Goal: Contribute content: Add original content to the website for others to see

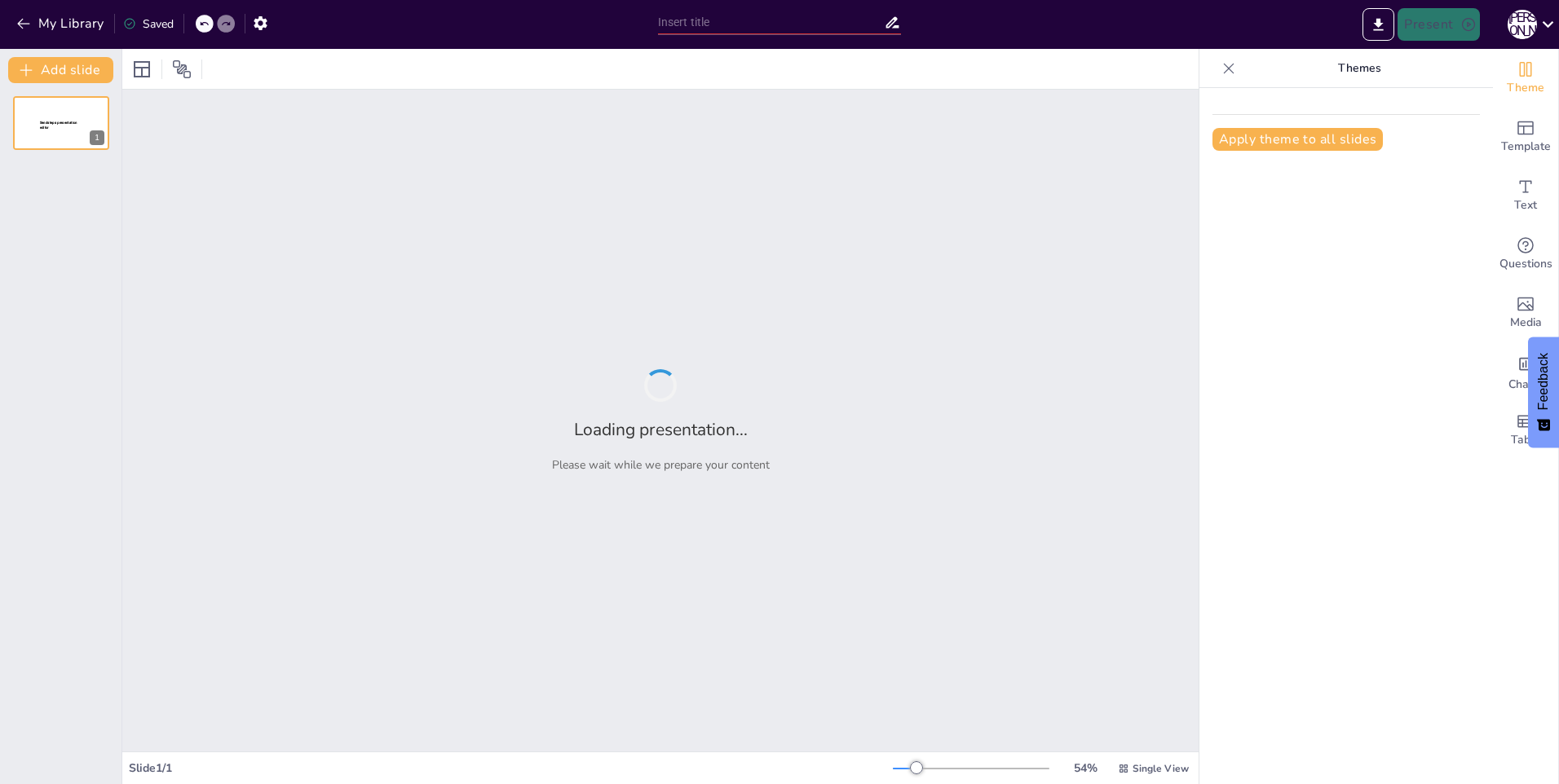
type input "Imported __Презентация Служба АСУ и КИП 2024 10 чел 2.2.pptx"
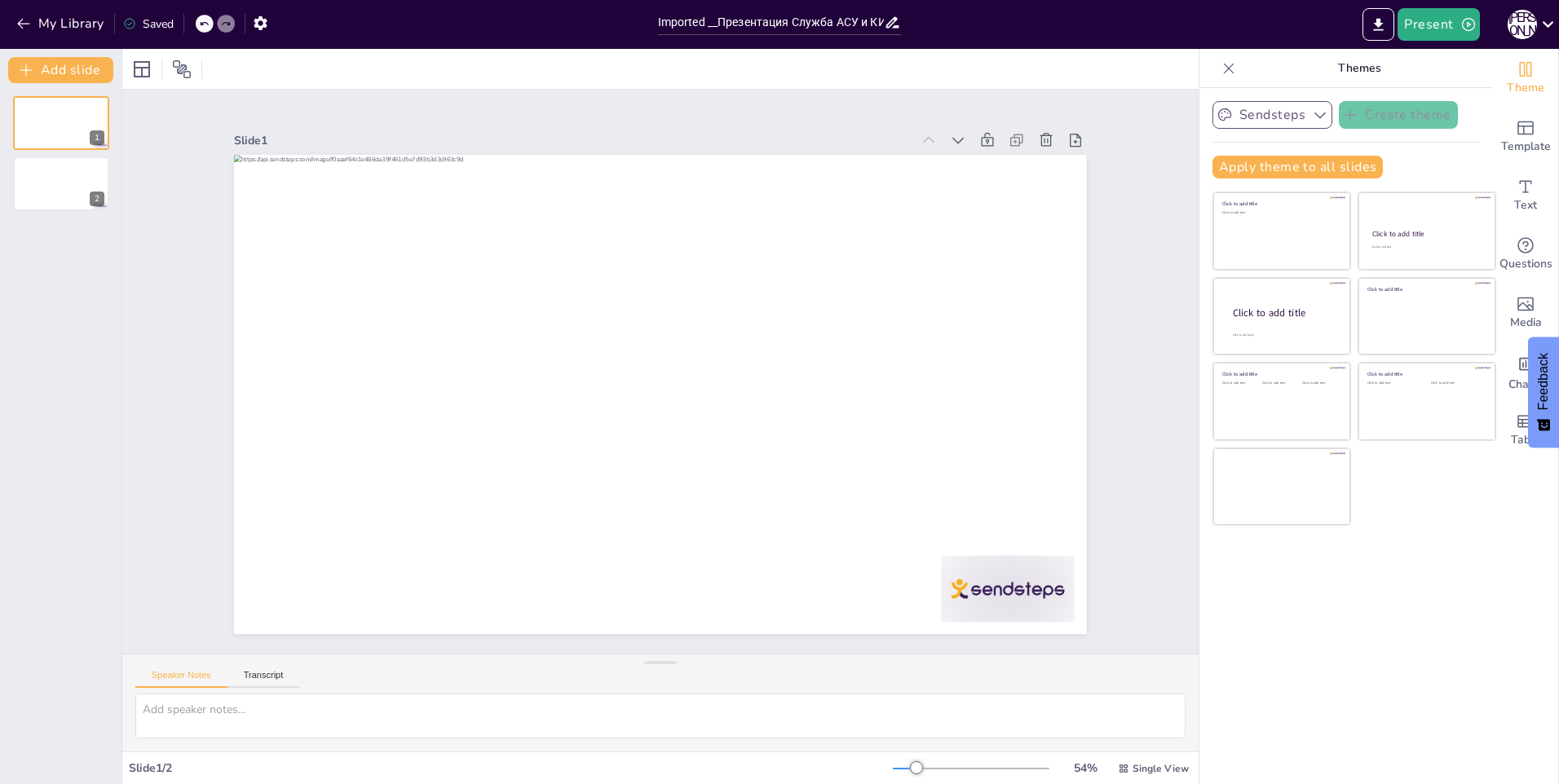
click at [1312, 111] on icon "button" at bounding box center [1320, 115] width 16 height 16
click at [1516, 133] on icon "Add ready made slides" at bounding box center [1525, 128] width 20 height 20
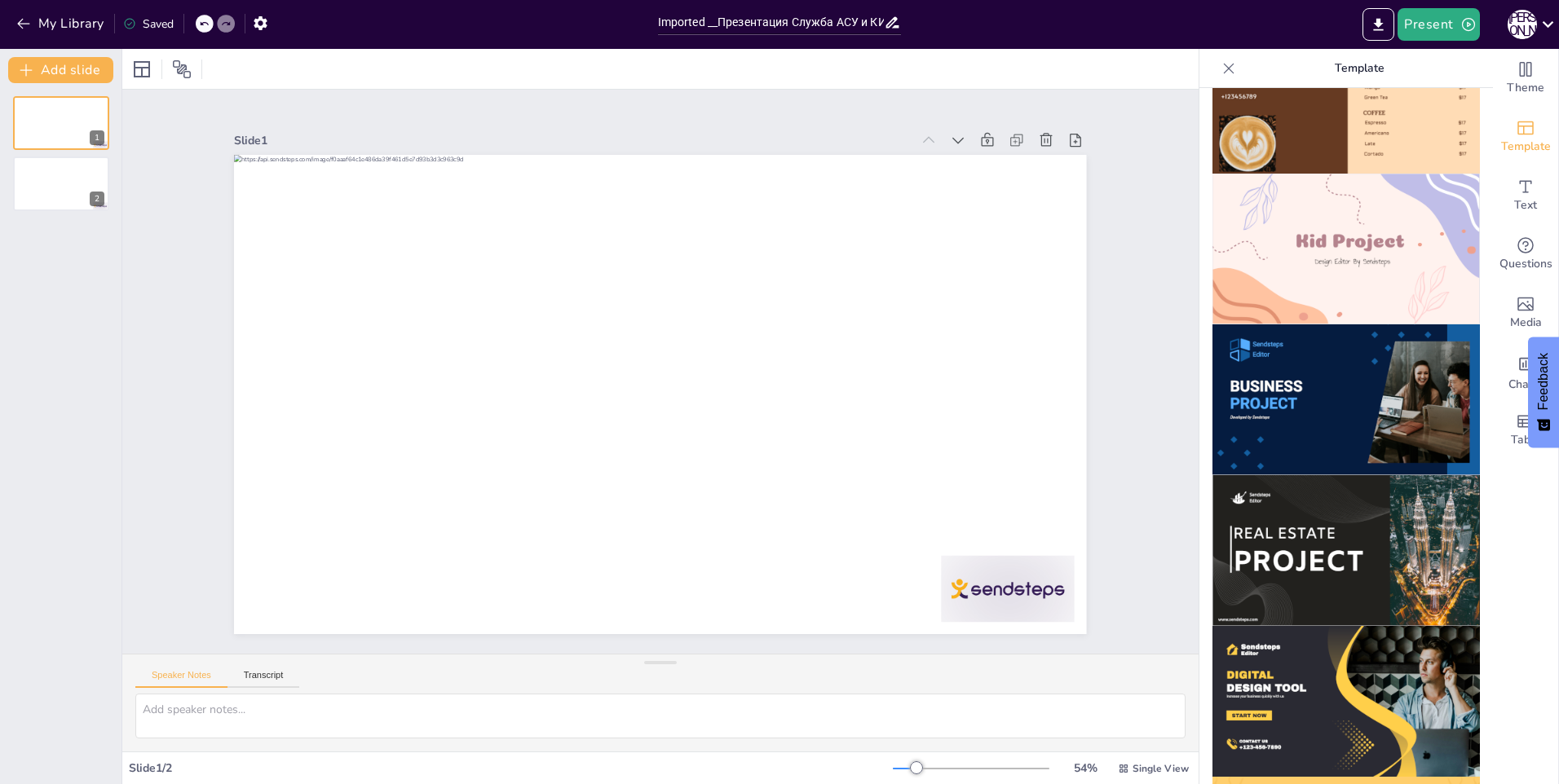
scroll to position [1130, 0]
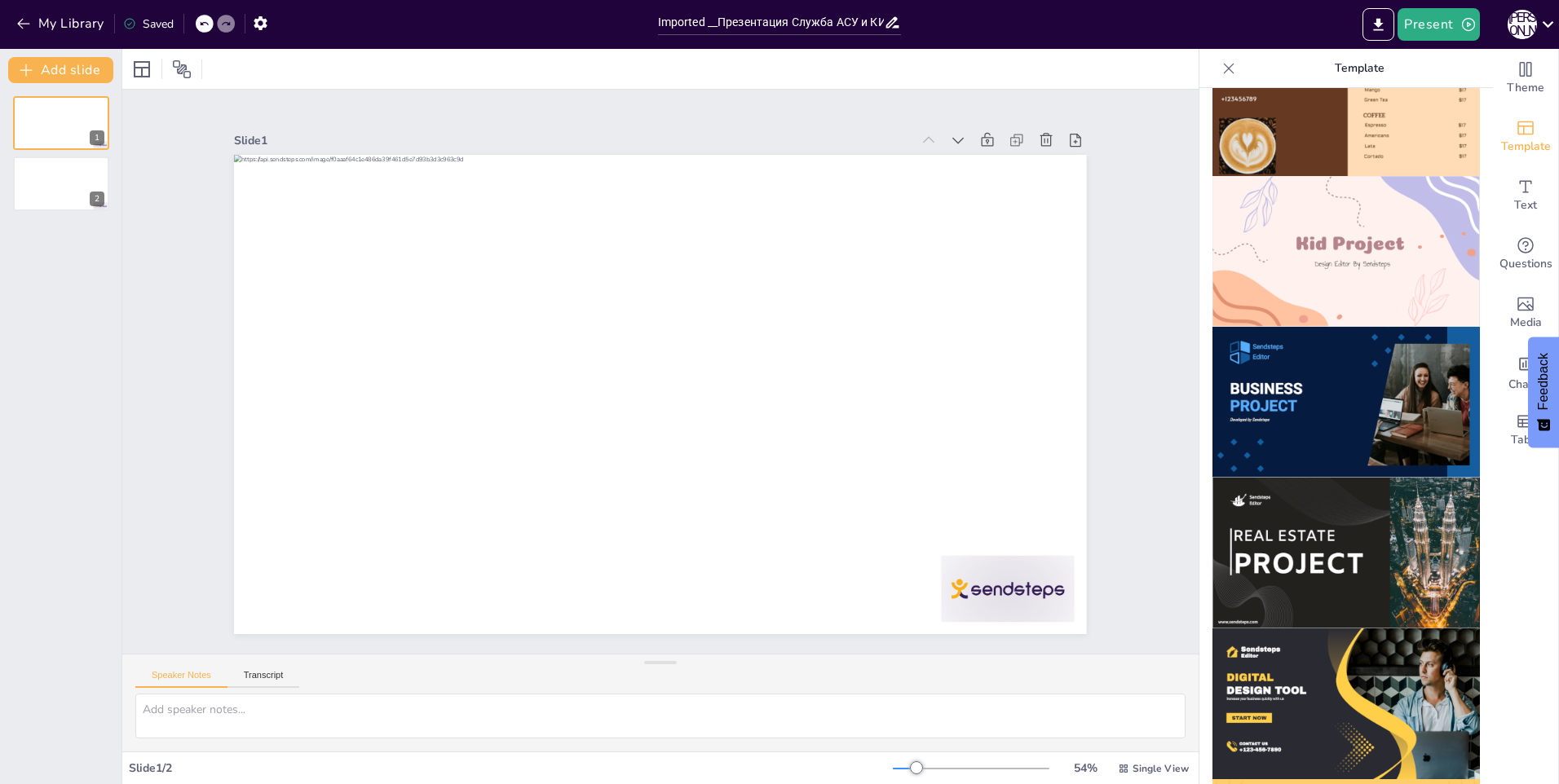
click at [1339, 369] on img at bounding box center [1346, 402] width 267 height 151
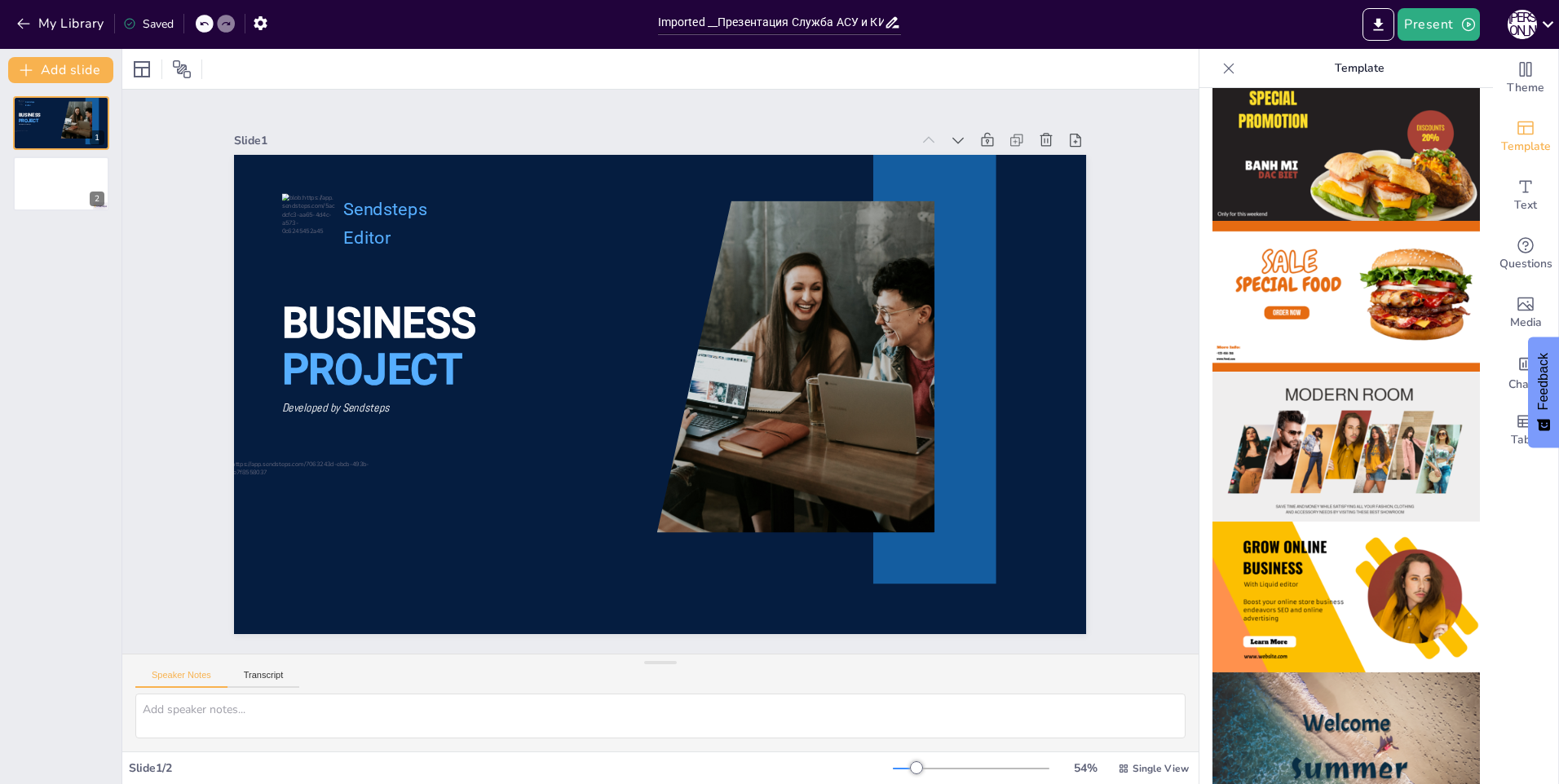
scroll to position [0, 0]
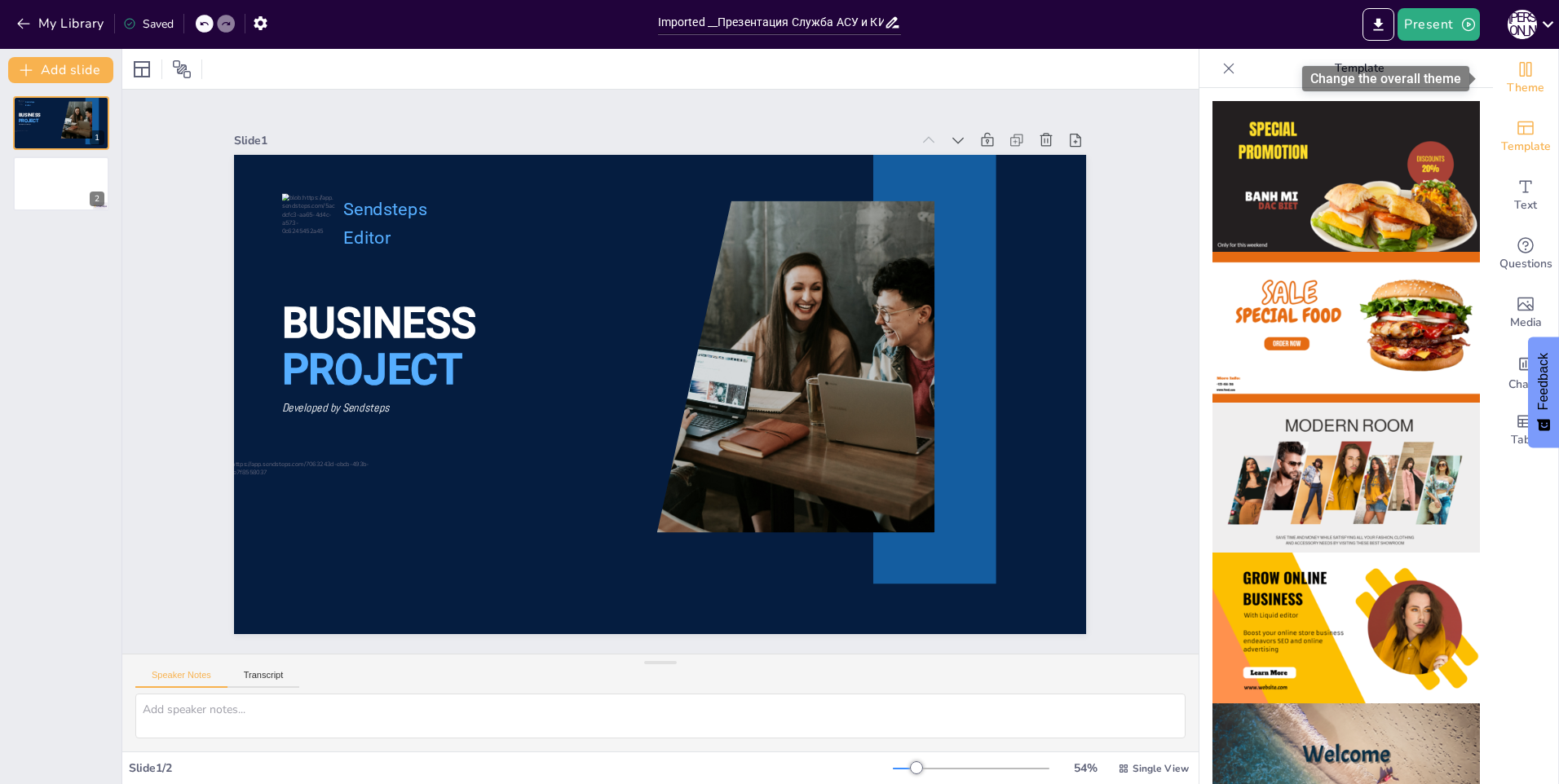
click at [1516, 70] on icon "Change the overall theme" at bounding box center [1525, 70] width 20 height 20
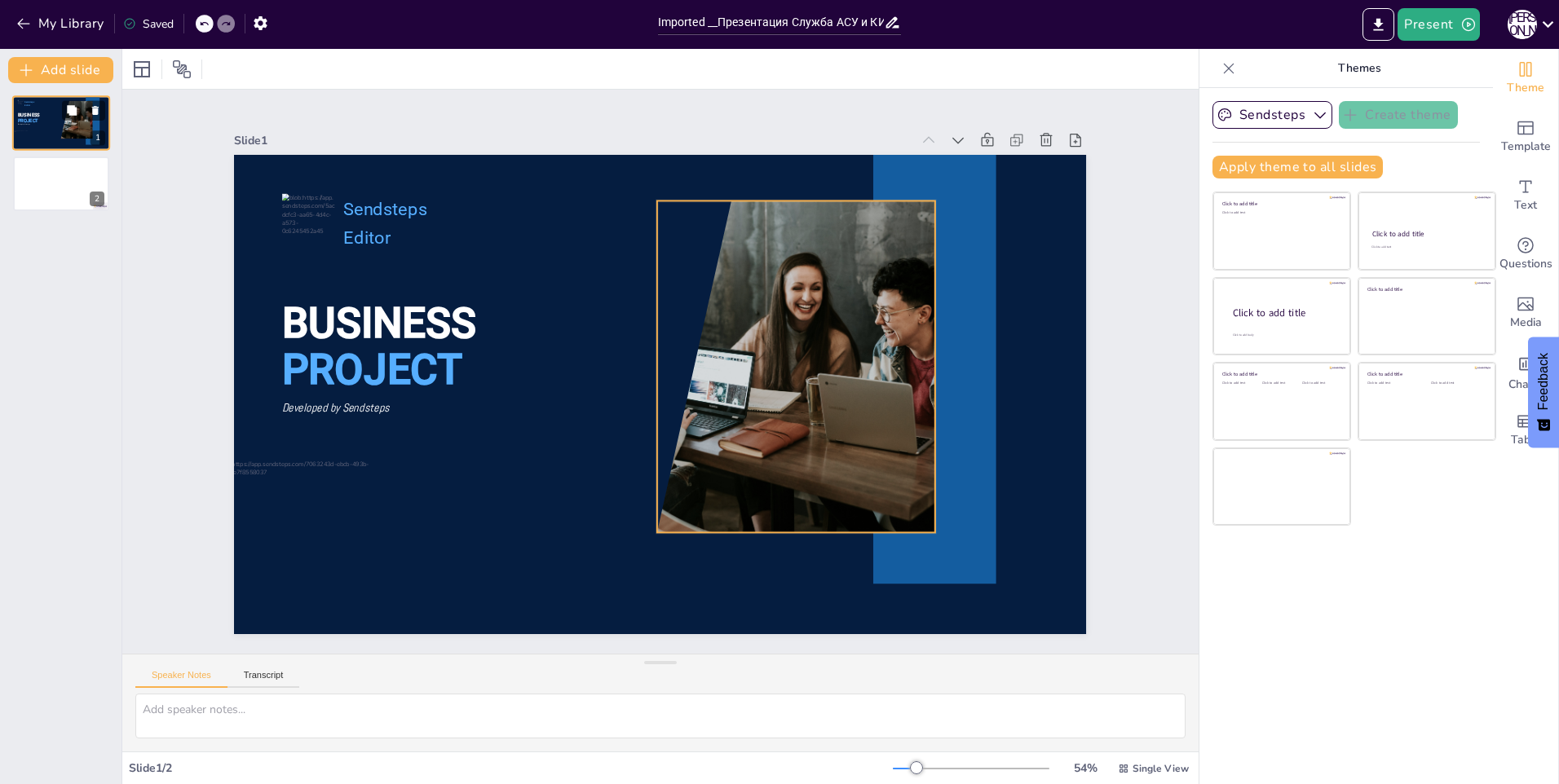
click at [77, 123] on div at bounding box center [75, 120] width 57 height 39
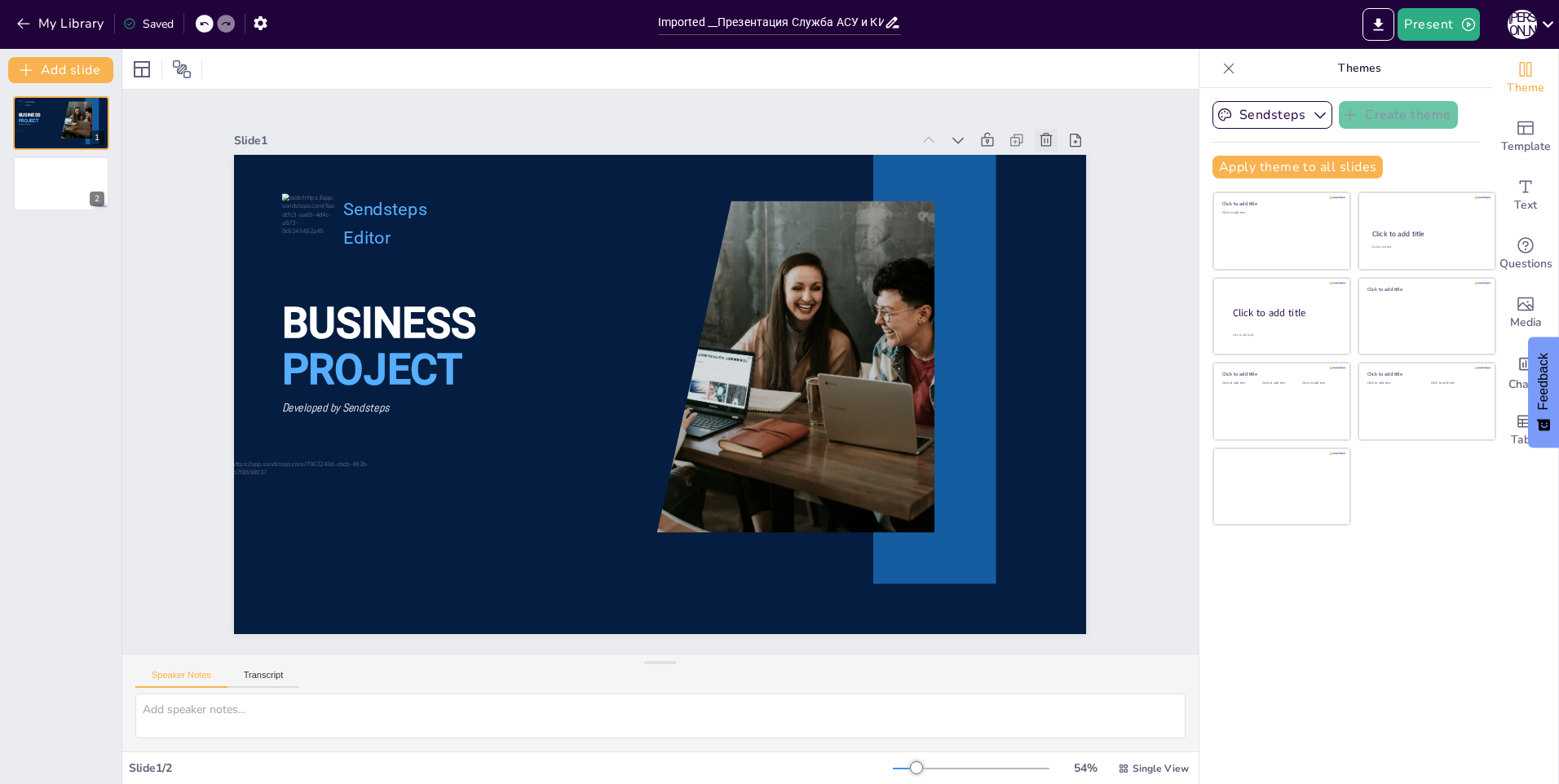
click at [1096, 306] on icon at bounding box center [1107, 317] width 21 height 21
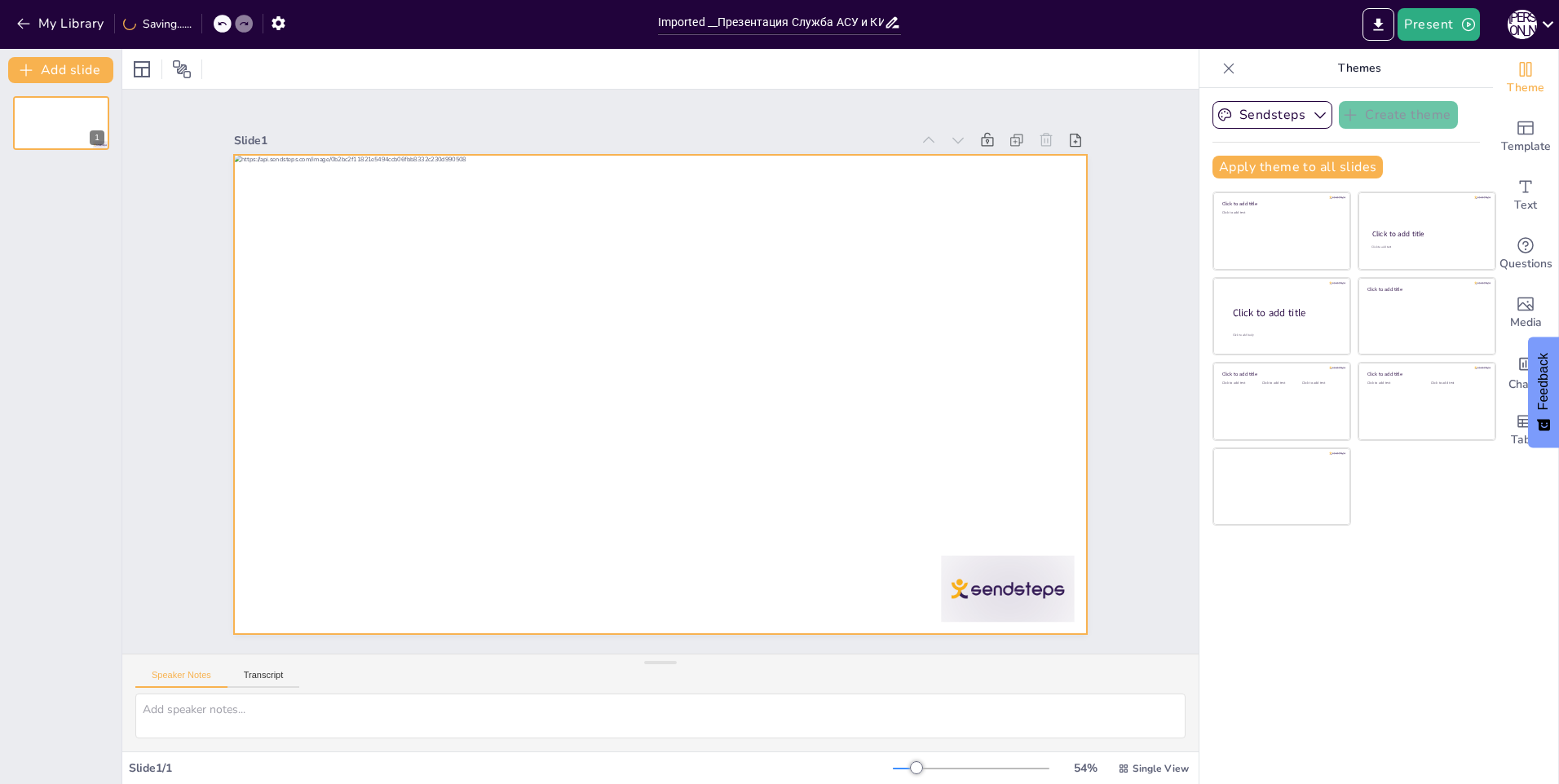
click at [877, 188] on div at bounding box center [637, 371] width 479 height 852
click at [745, 134] on icon at bounding box center [751, 136] width 13 height 5
click at [477, 333] on div at bounding box center [638, 368] width 646 height 934
click at [462, 304] on div at bounding box center [643, 387] width 927 height 954
click at [1452, 549] on div "Sendsteps Create theme Apply theme to all slides Click to add title Click to ad…" at bounding box center [1346, 436] width 293 height 696
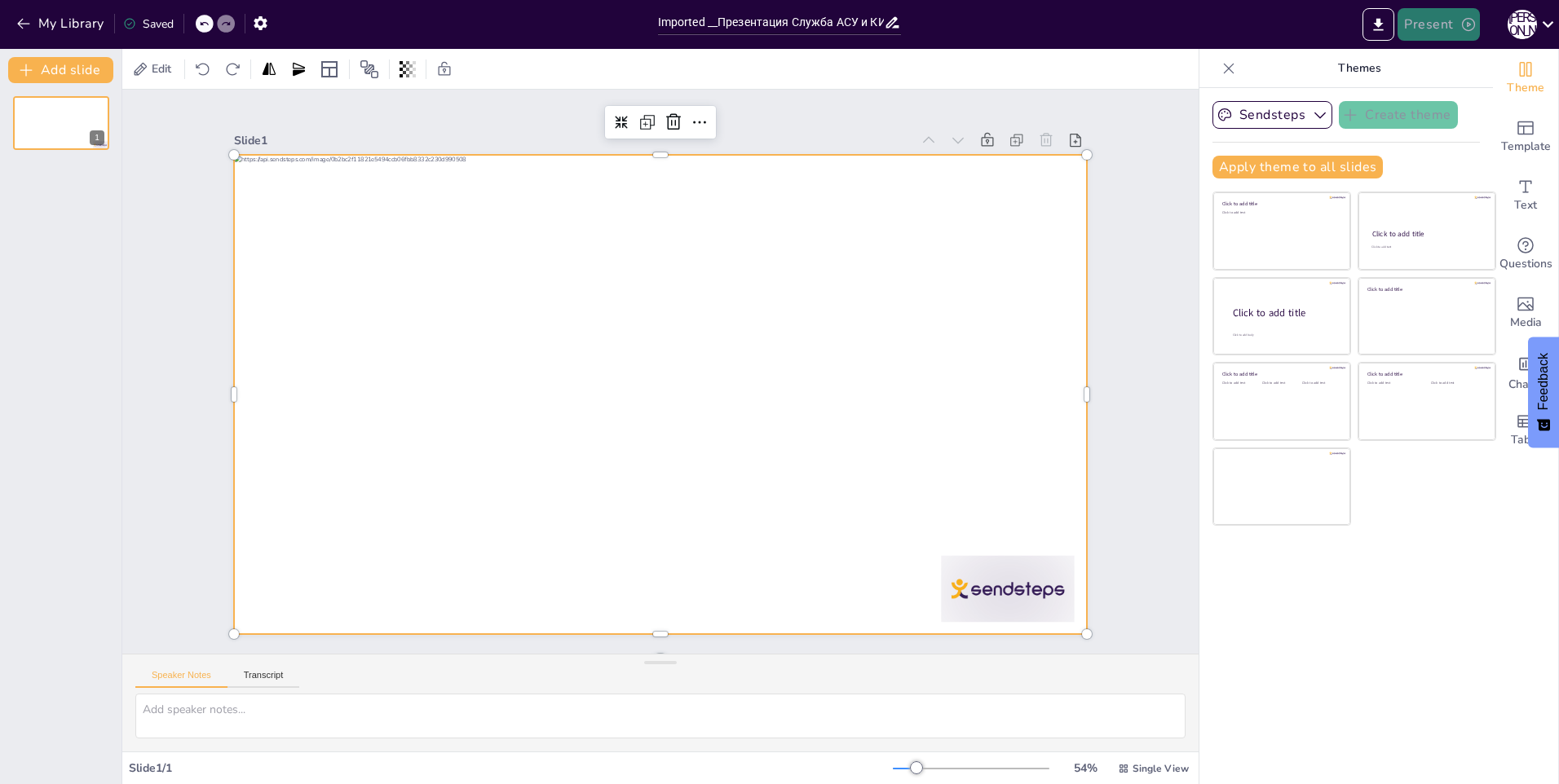
click at [1434, 25] on button "Present" at bounding box center [1439, 25] width 82 height 33
click at [1465, 62] on li "Preview presentation" at bounding box center [1464, 61] width 129 height 26
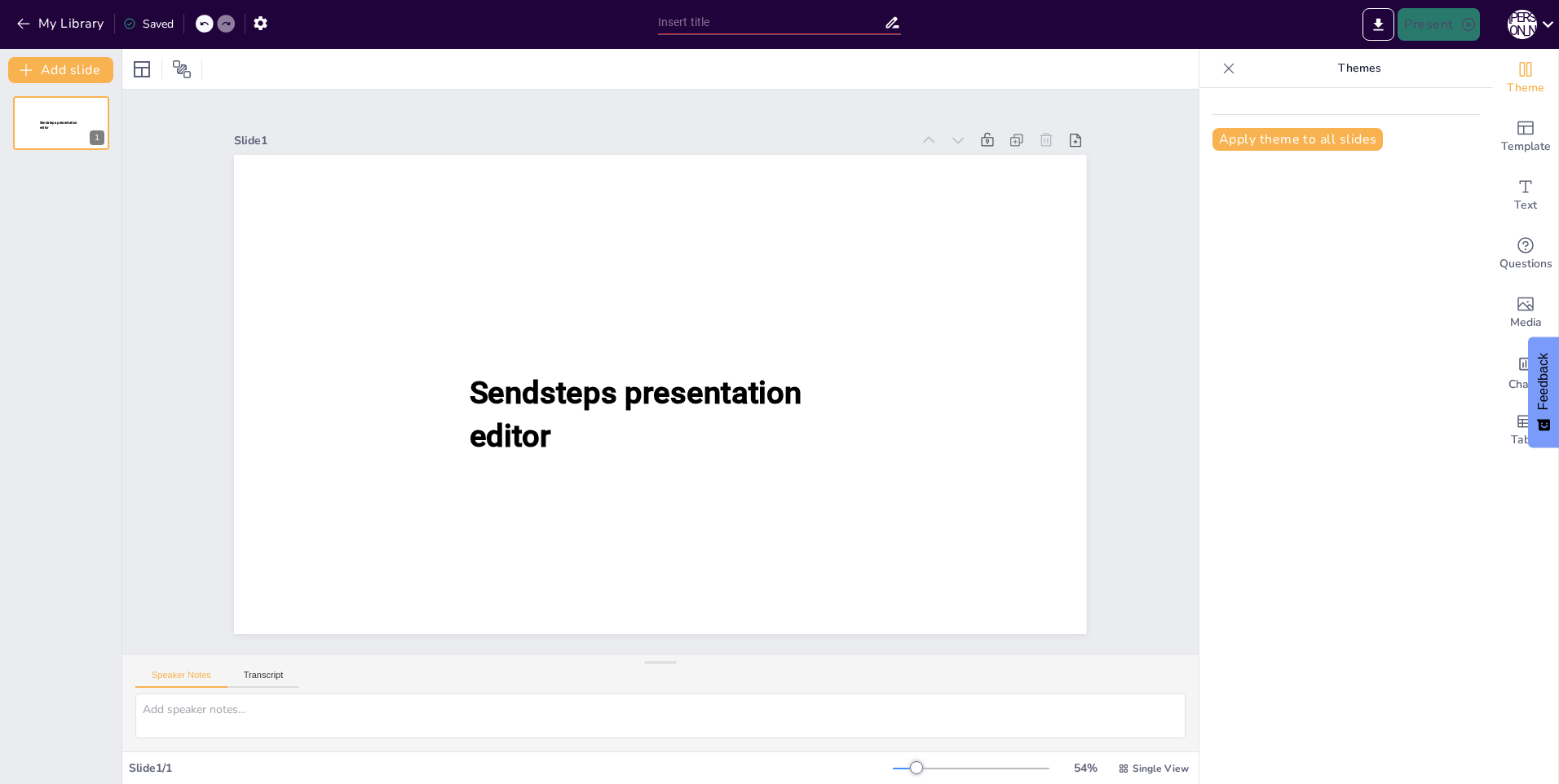
type input "Imported __Презентация Служба АСУ и КИП 2024 10 чел 2.2.pptx"
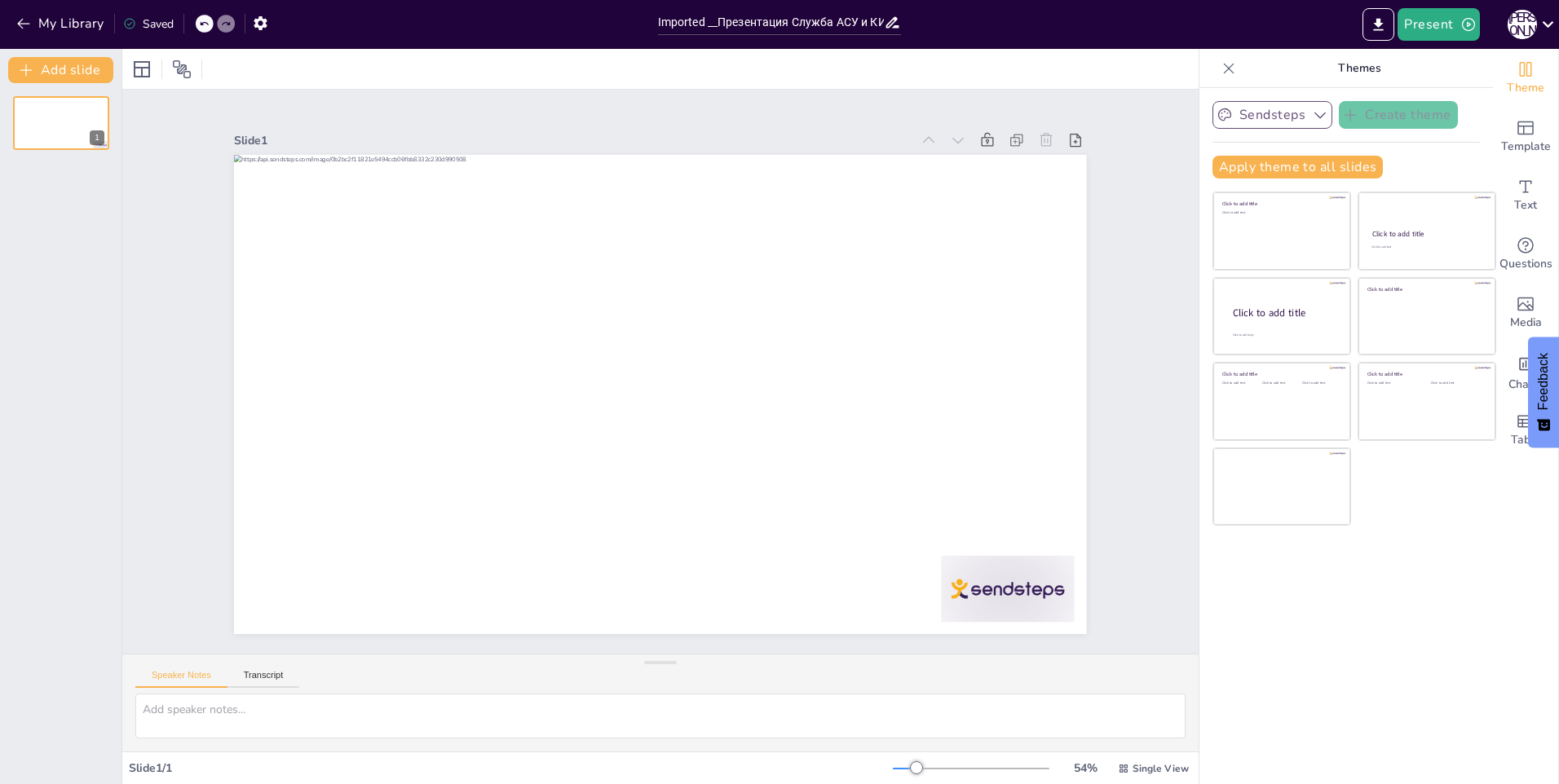
click at [1269, 111] on button "Sendsteps" at bounding box center [1272, 115] width 120 height 28
click at [1253, 167] on span "Sendsteps" at bounding box center [1285, 170] width 74 height 16
click at [188, 710] on textarea at bounding box center [660, 716] width 1050 height 45
click at [1522, 138] on span "Template" at bounding box center [1525, 147] width 50 height 18
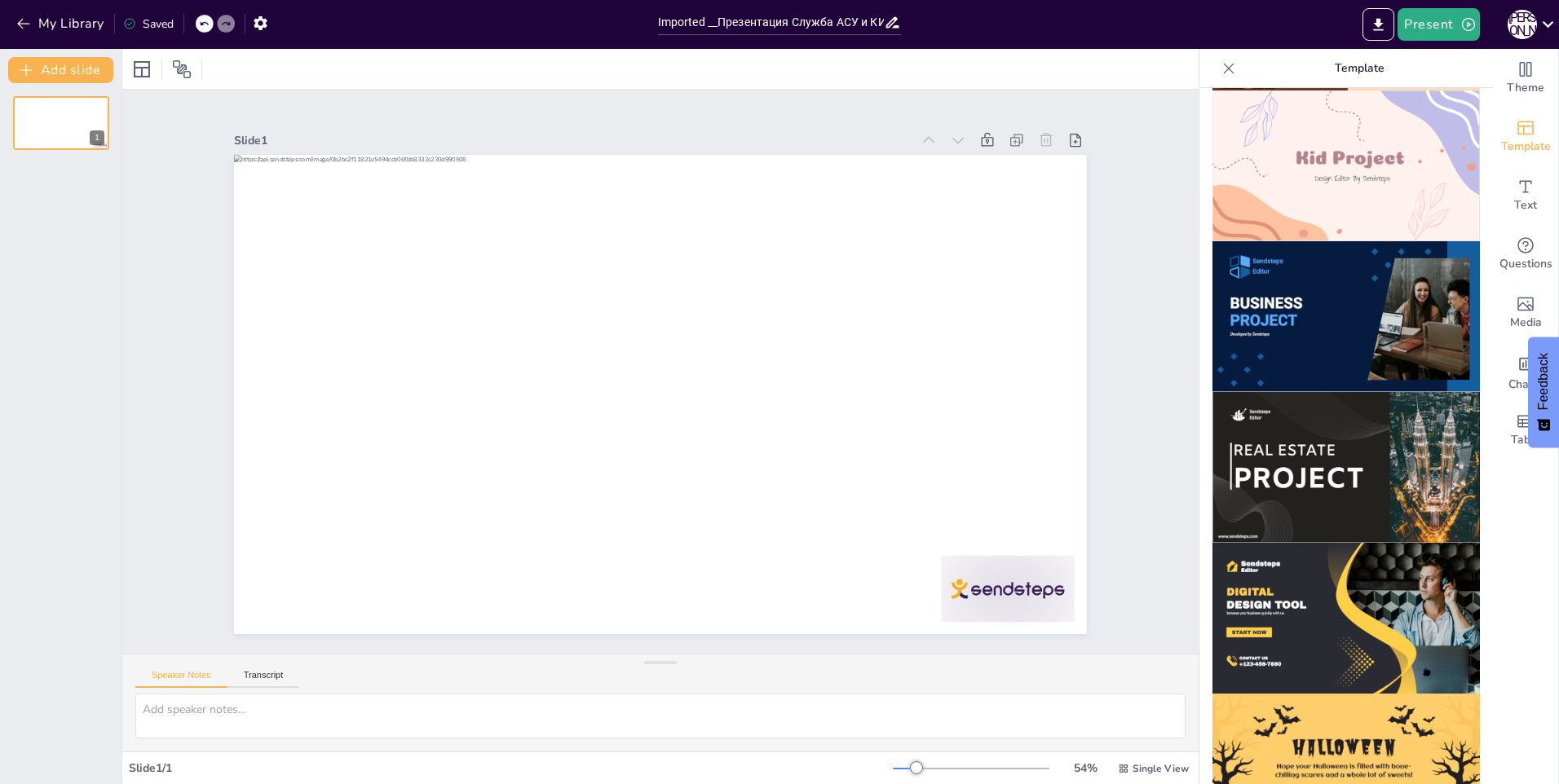
scroll to position [1223, 0]
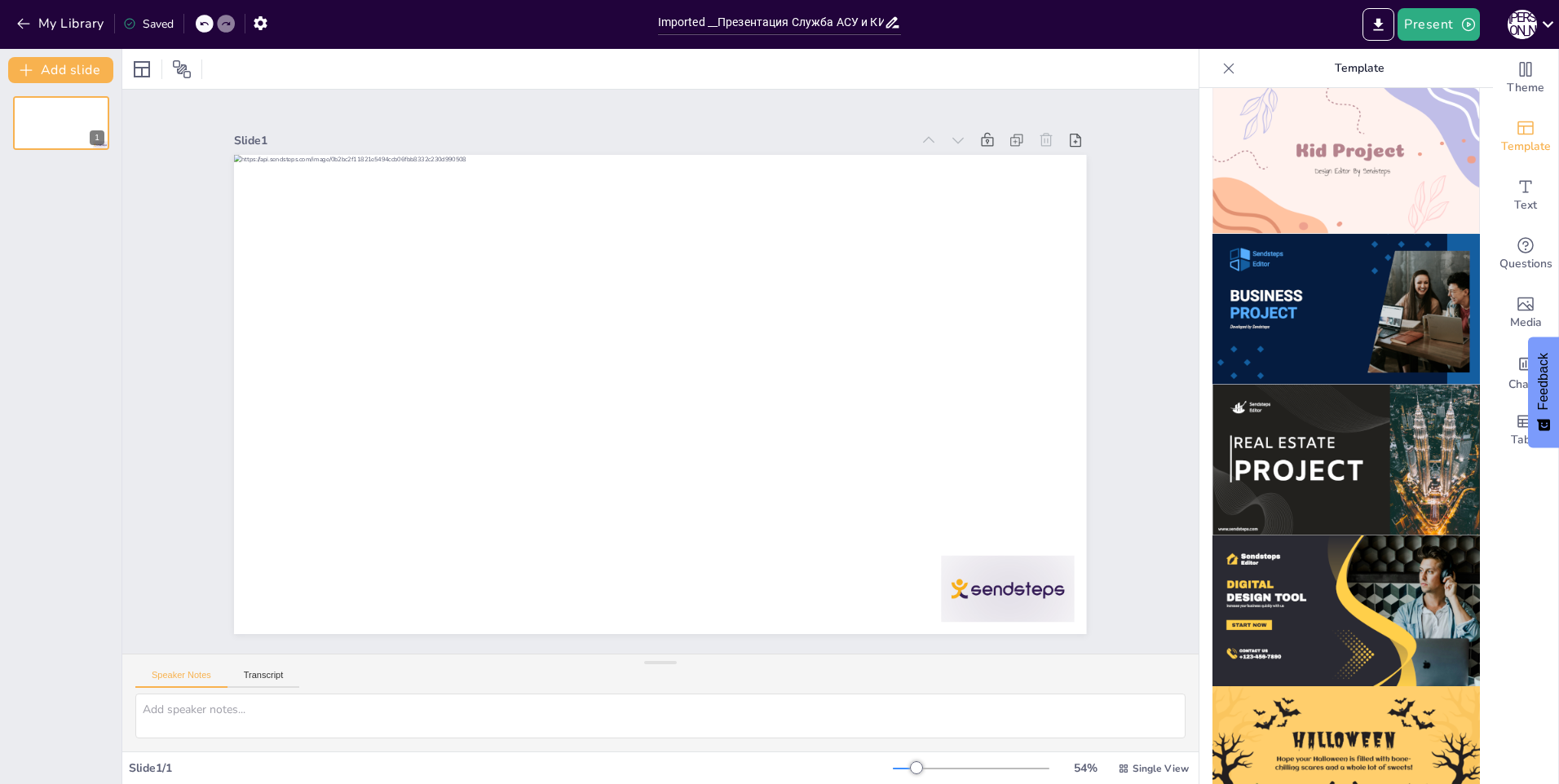
click at [1299, 419] on img at bounding box center [1346, 460] width 267 height 151
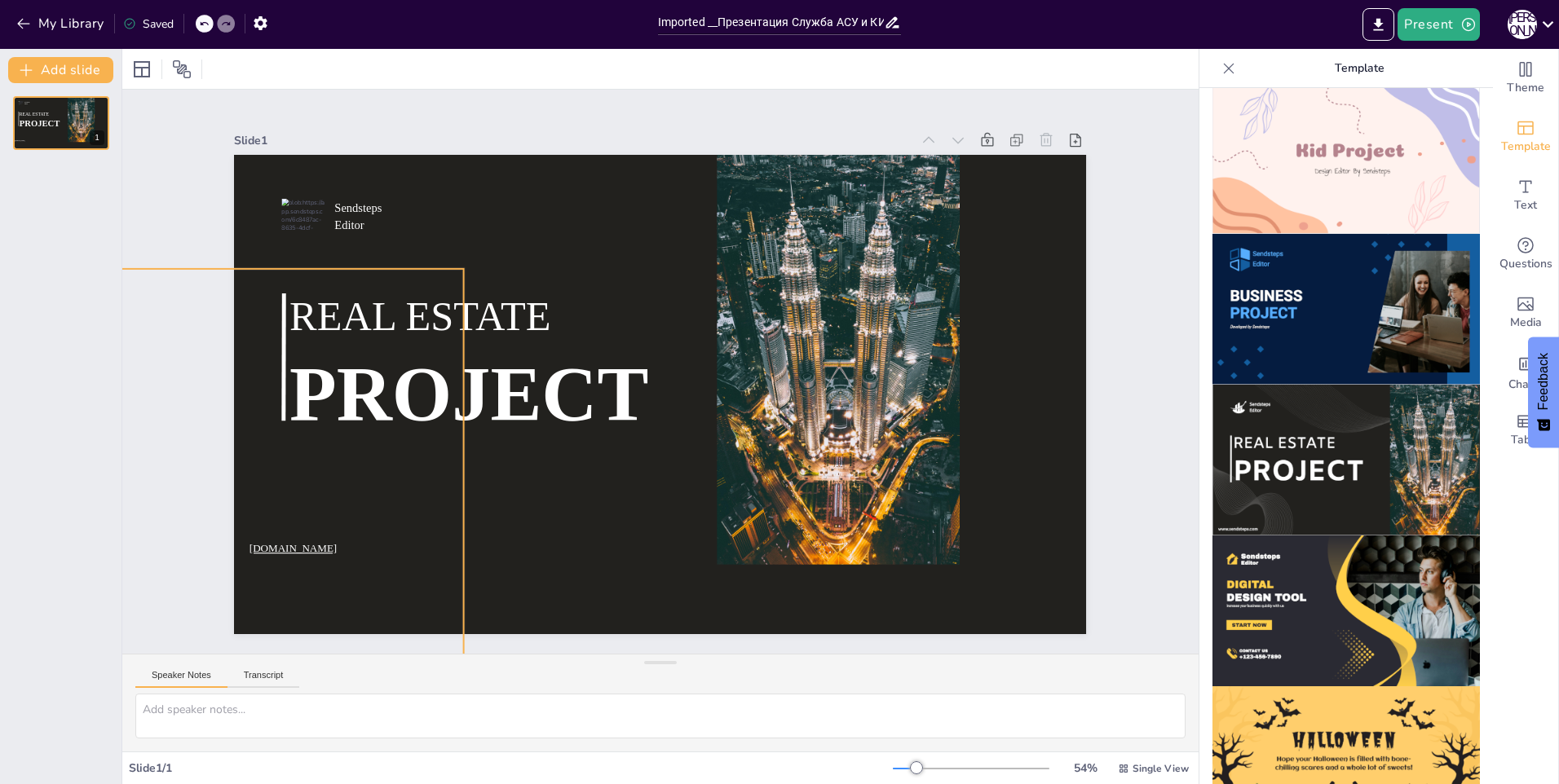
scroll to position [0, 0]
click at [220, 728] on textarea at bounding box center [660, 716] width 1050 height 45
click at [211, 711] on textarea at bounding box center [660, 716] width 1050 height 45
paste textarea "Loremipsumdo SIT «Ametconse-Adipiscingelit» 9 Seddoeiusmod tempor incidi Utlab …"
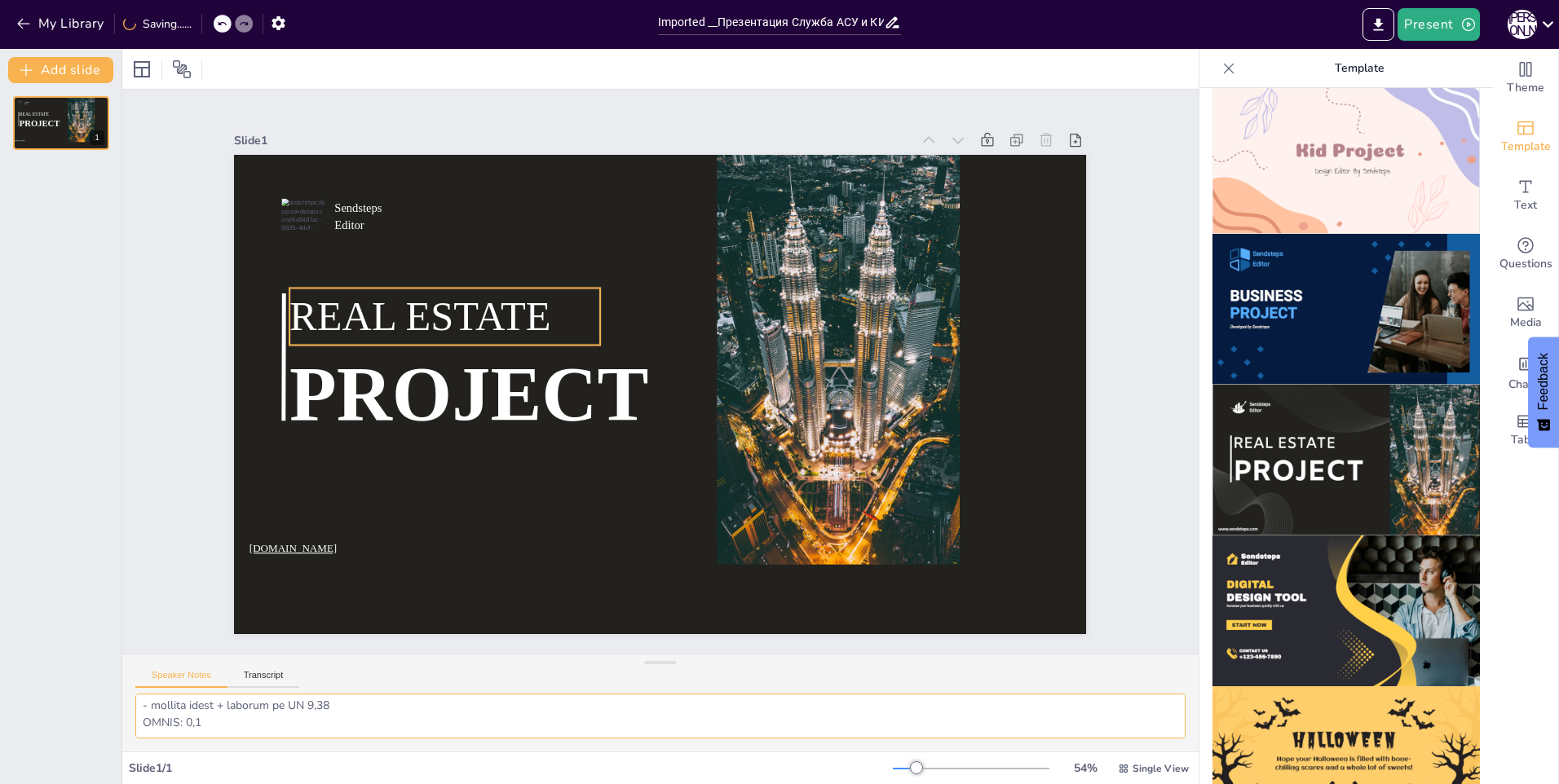
type textarea "Loremipsumdo SIT «Ametconse-Adipiscingelit» 9 Seddoeiusmod tempor incidi Utlab …"
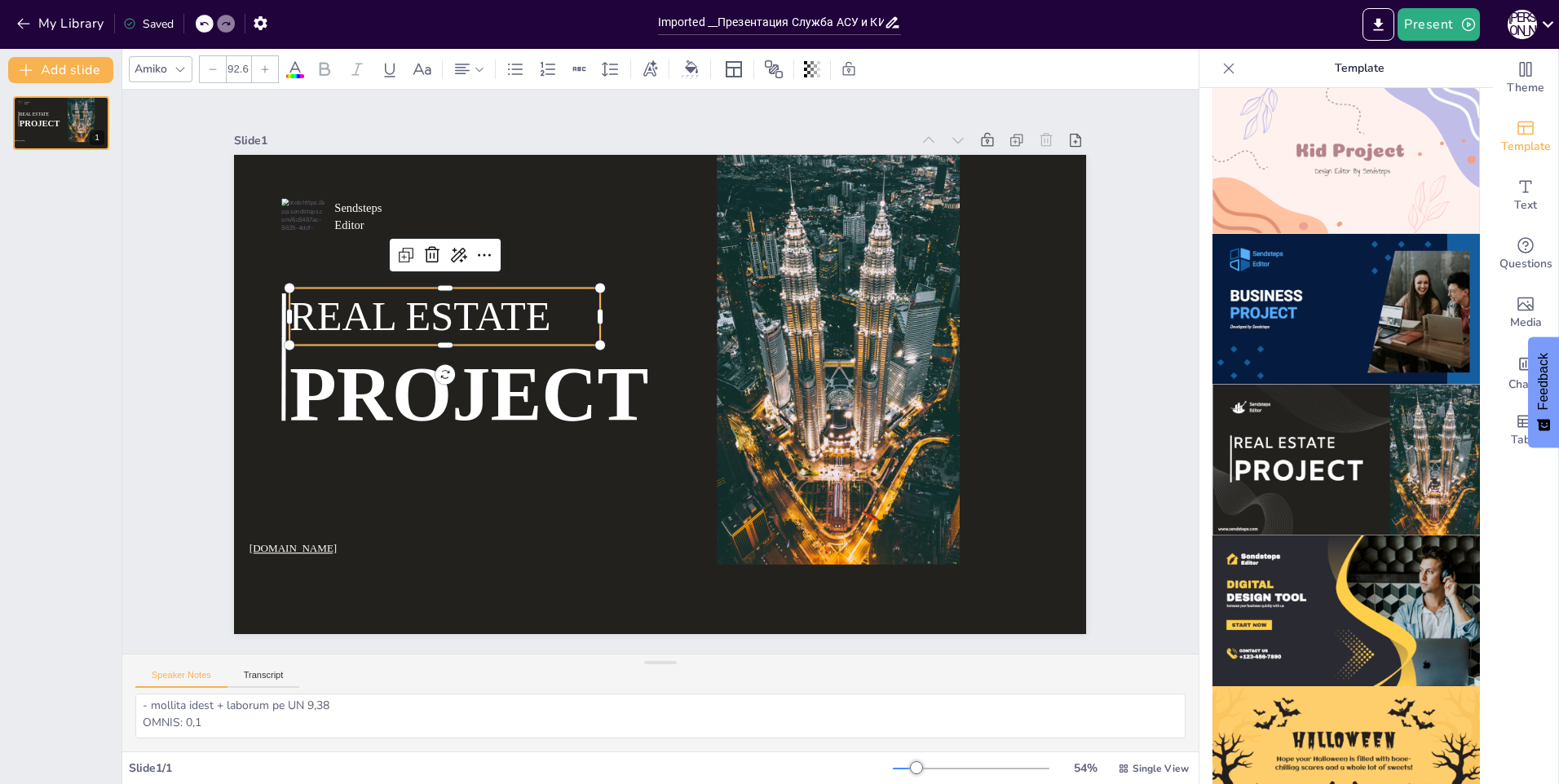
click at [476, 316] on span "REAL ESTATE" at bounding box center [419, 316] width 261 height 46
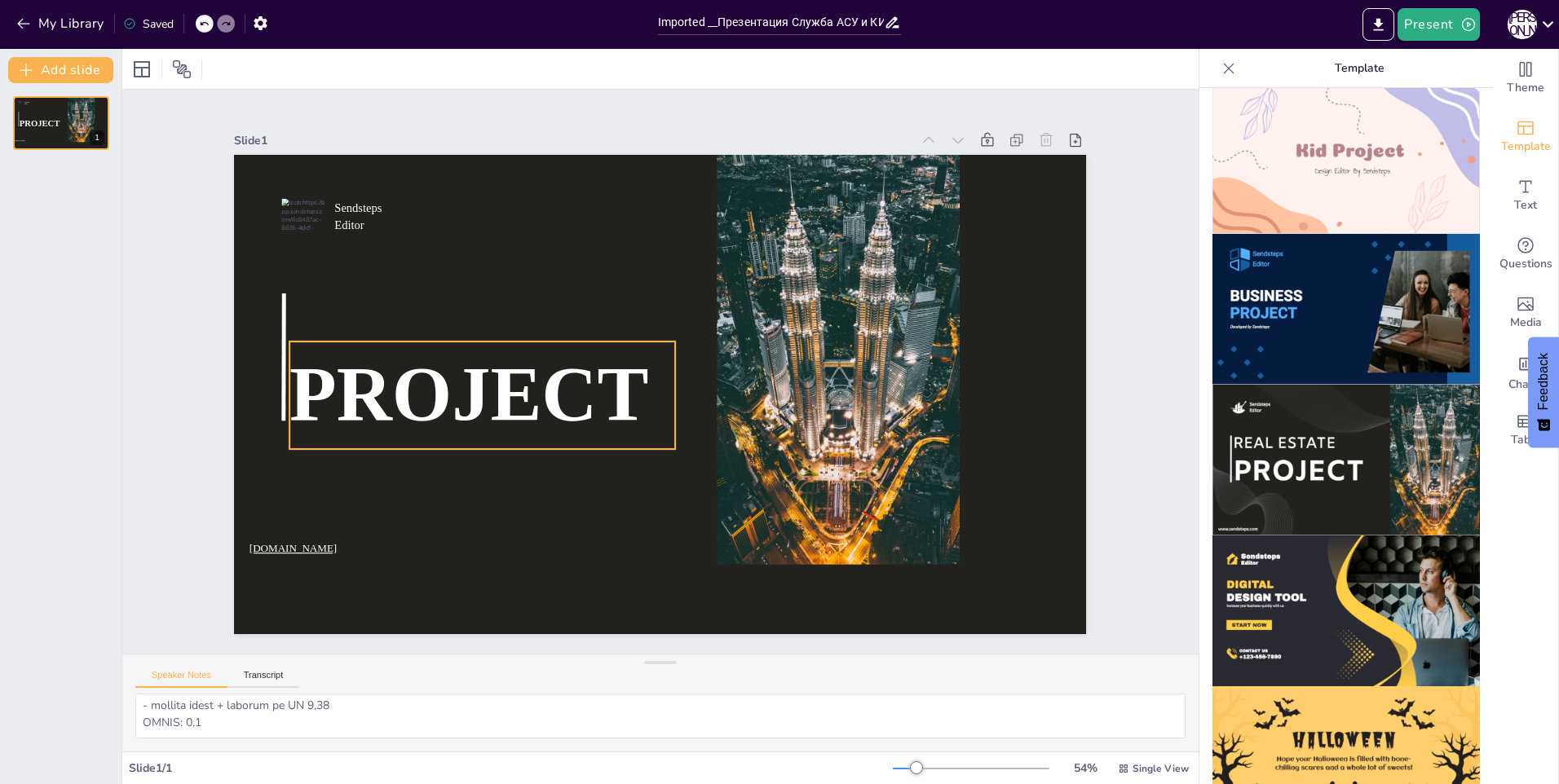
click at [457, 383] on span "PROJECT" at bounding box center [469, 394] width 359 height 86
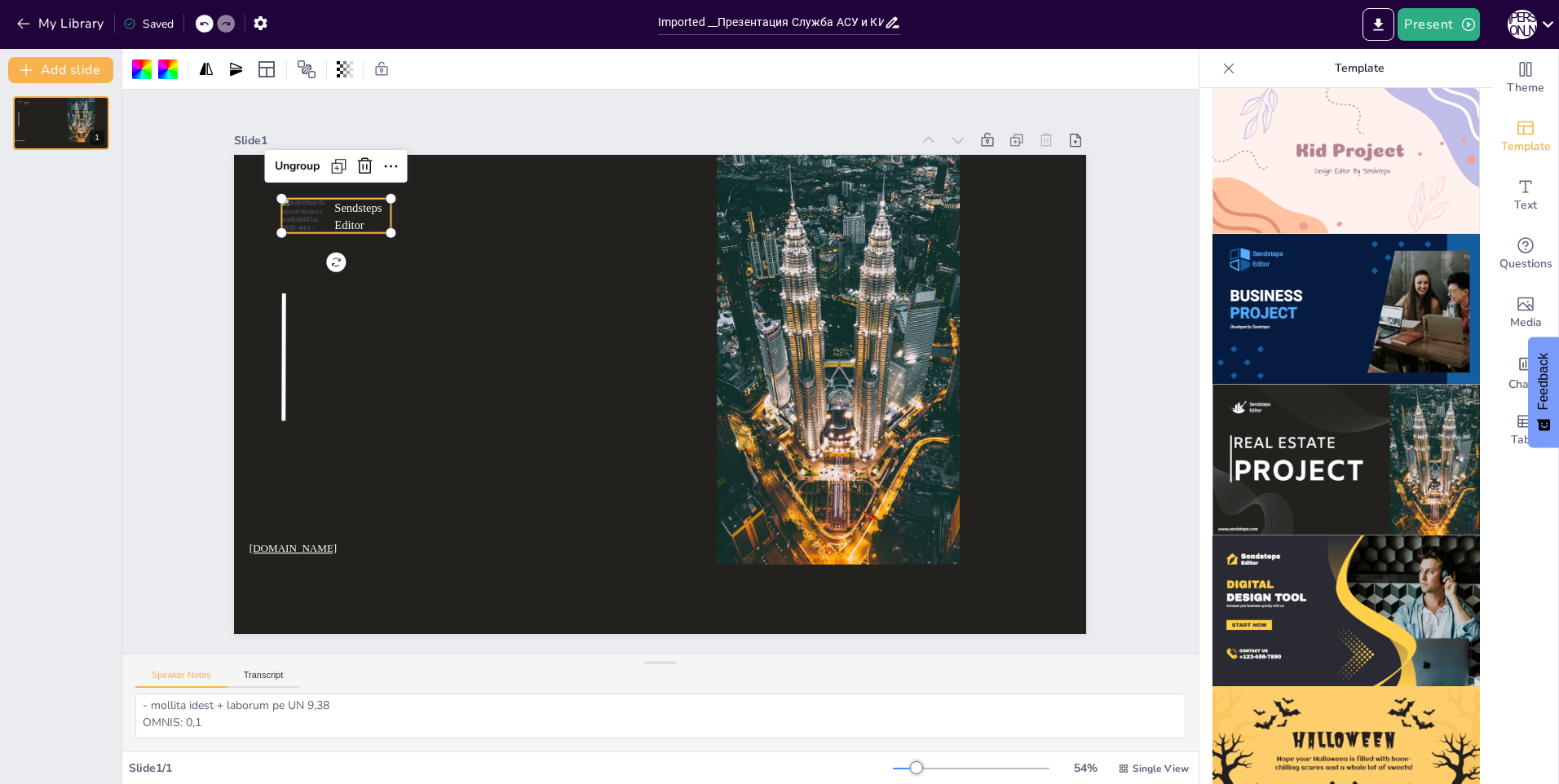
click at [321, 208] on div "Sendsteps Editor" at bounding box center [336, 216] width 109 height 34
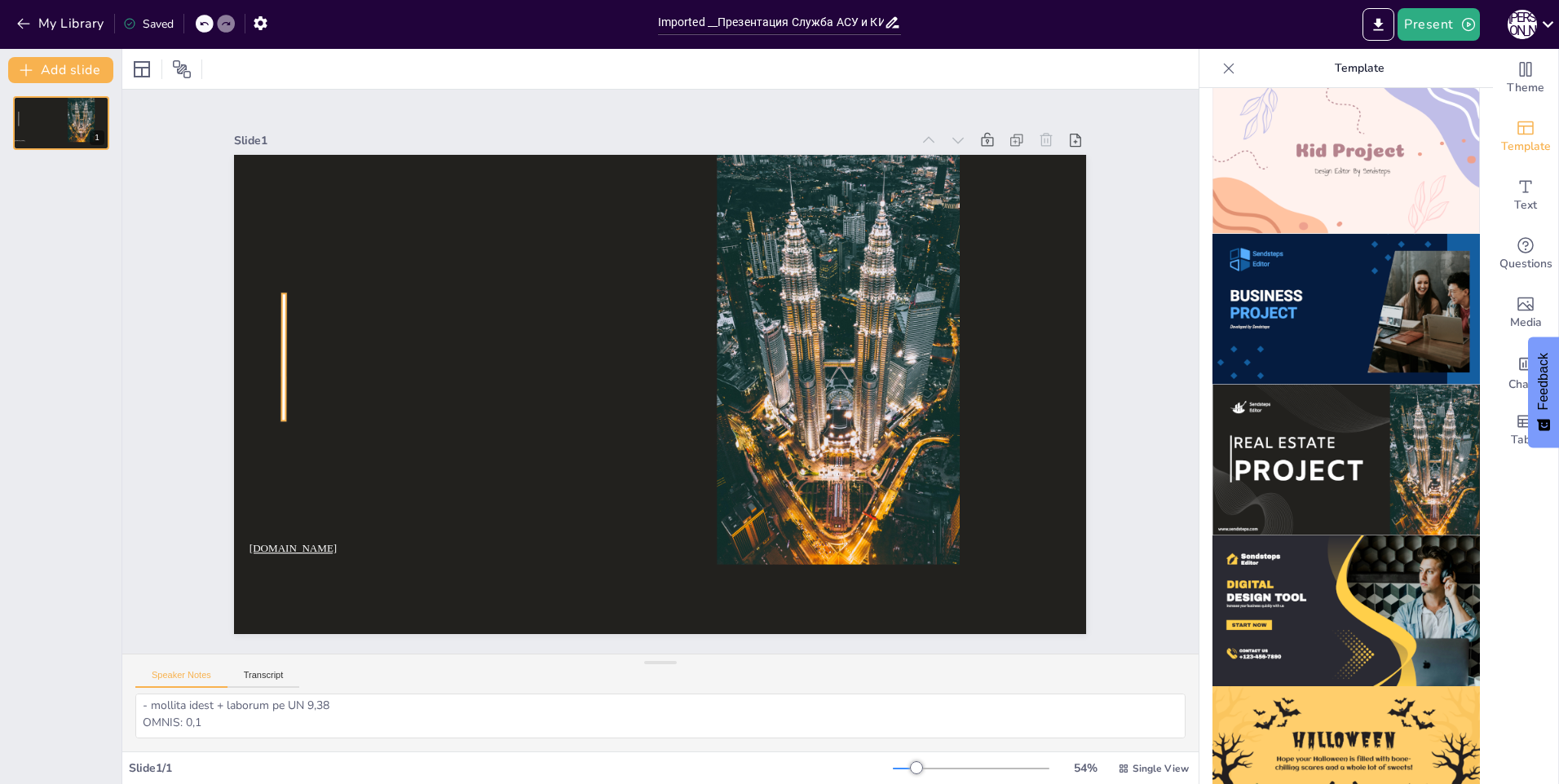
click at [276, 368] on div at bounding box center [283, 356] width 15 height 127
click at [288, 546] on span "[DOMAIN_NAME]" at bounding box center [293, 549] width 87 height 11
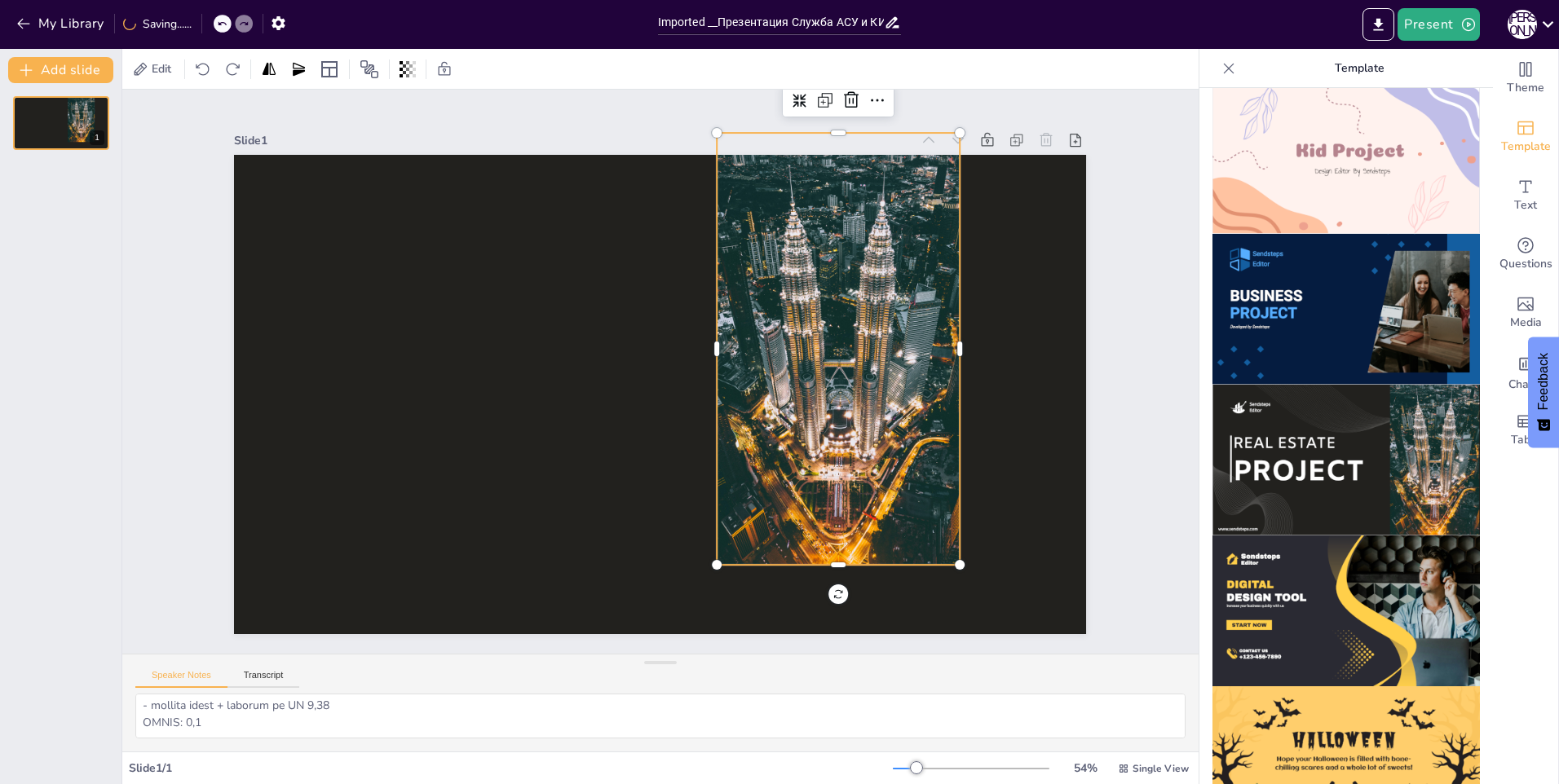
click at [891, 387] on div at bounding box center [839, 348] width 243 height 432
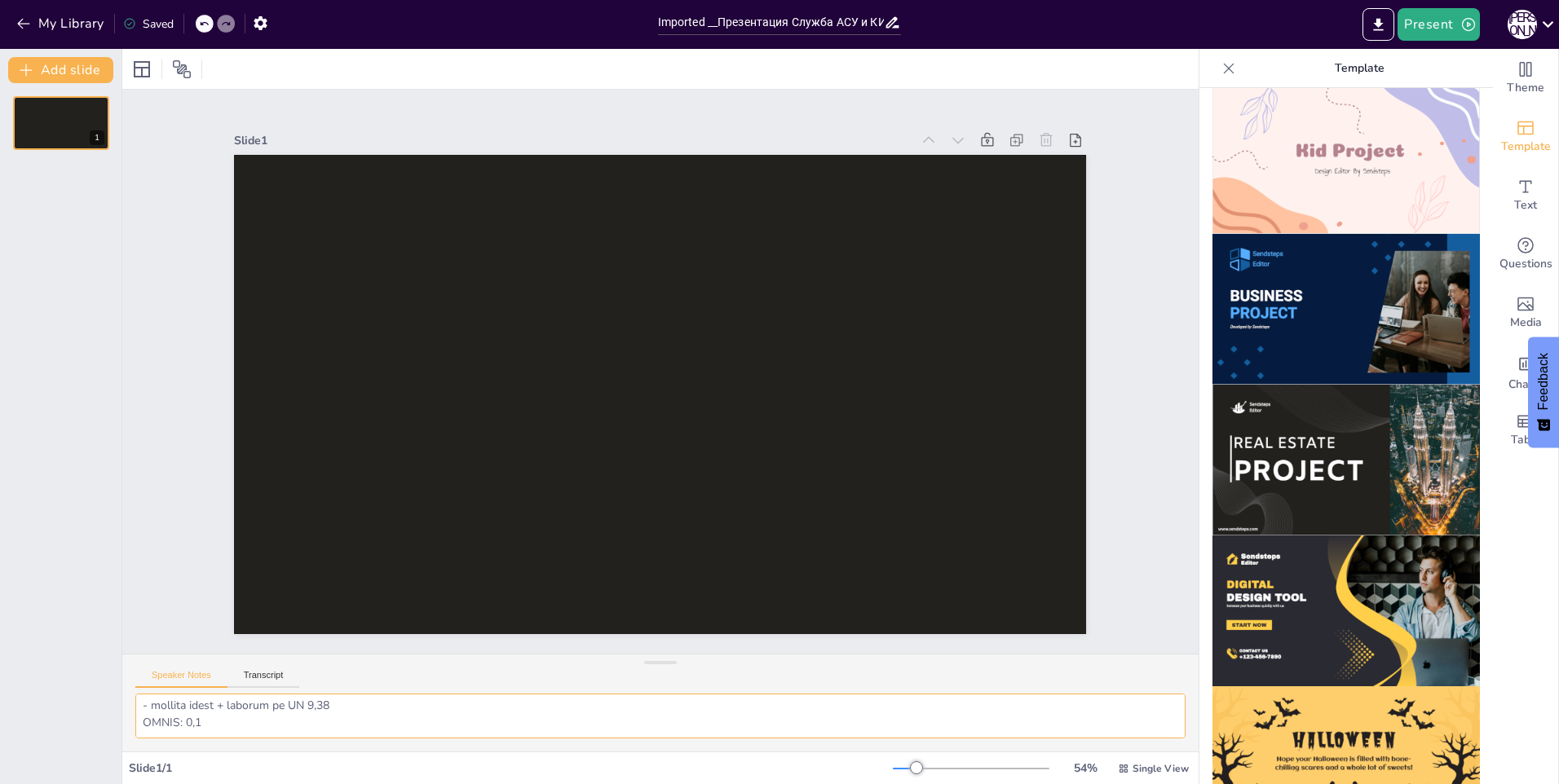
click at [564, 723] on textarea at bounding box center [660, 716] width 1050 height 45
click at [259, 678] on button "Transcript" at bounding box center [264, 679] width 73 height 18
click at [164, 668] on div "Speaker Notes Transcript" at bounding box center [217, 678] width 164 height 21
click at [163, 675] on button "Speaker Notes" at bounding box center [181, 679] width 92 height 18
click at [247, 675] on button "Transcript" at bounding box center [264, 679] width 73 height 18
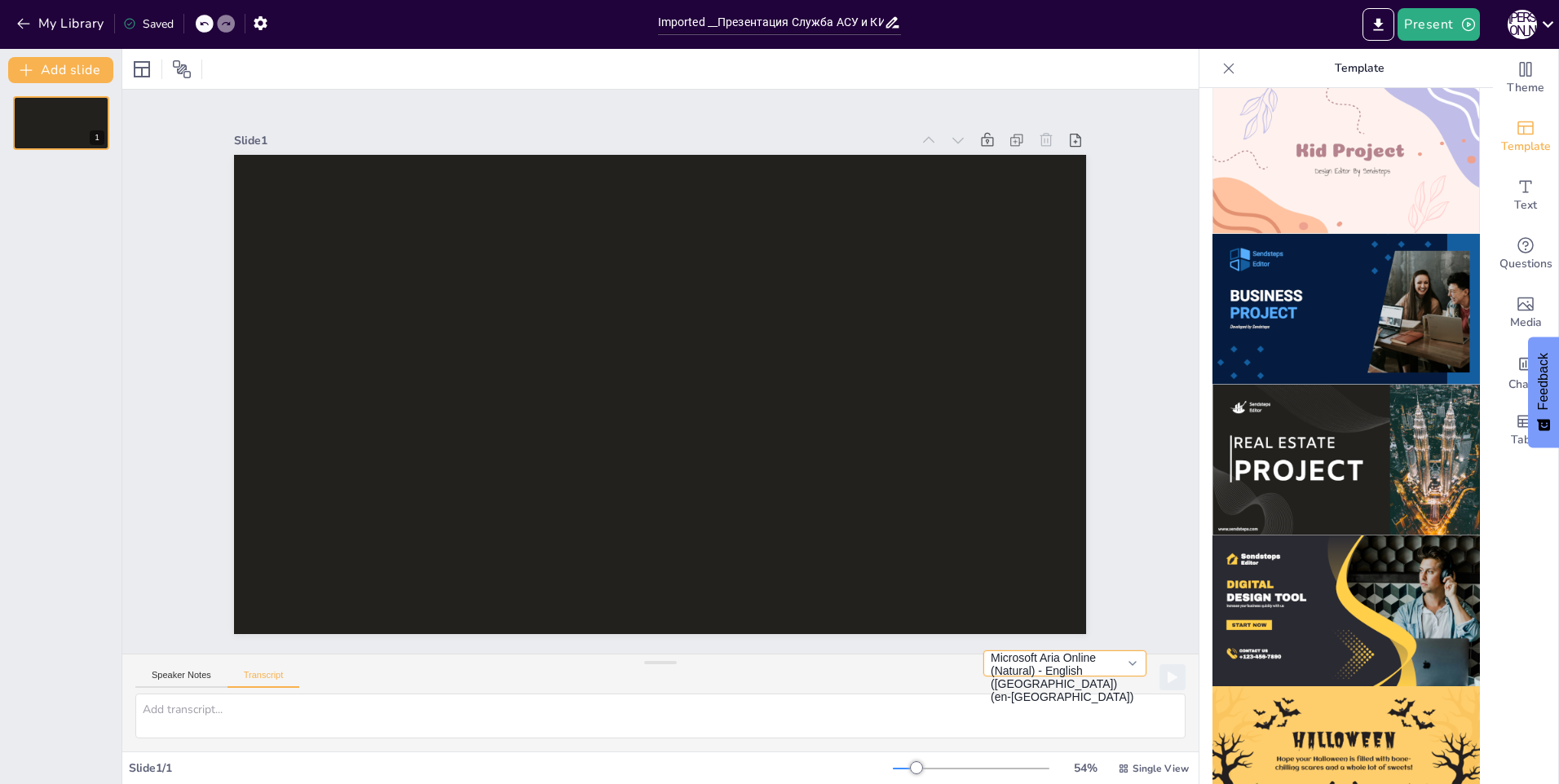
click at [1114, 672] on button "Microsoft Aria Online (Natural) - English ([GEOGRAPHIC_DATA]) (en-[GEOGRAPHIC_D…" at bounding box center [1064, 664] width 163 height 26
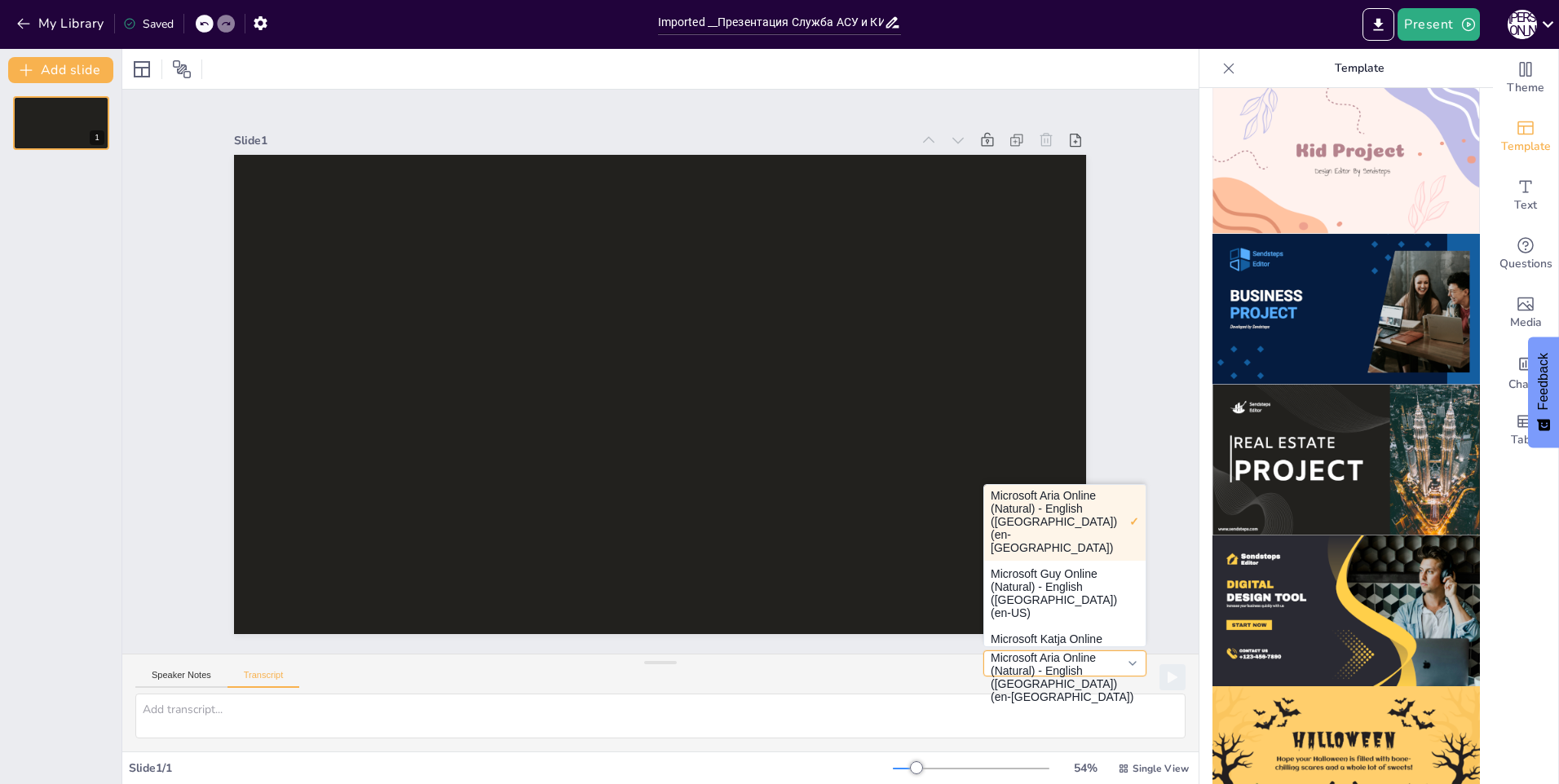
scroll to position [0, 0]
click at [1058, 519] on button "Microsoft Aria Online (Natural) - English ([GEOGRAPHIC_DATA]) (en-[GEOGRAPHIC_D…" at bounding box center [1064, 524] width 161 height 79
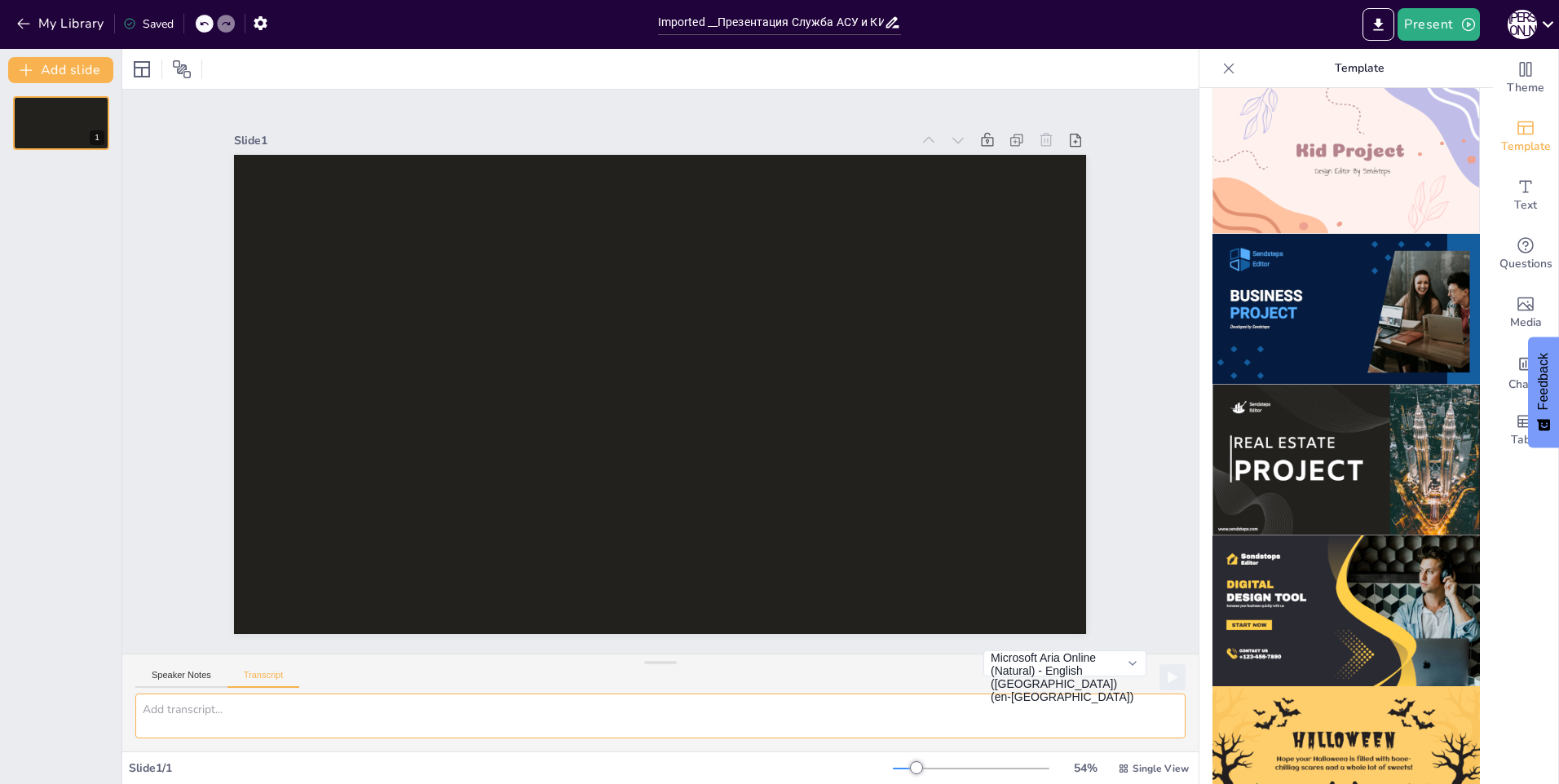
click at [623, 725] on textarea at bounding box center [660, 716] width 1050 height 45
click at [186, 672] on button "Speaker Notes" at bounding box center [181, 679] width 92 height 18
click at [406, 731] on textarea at bounding box center [660, 716] width 1050 height 45
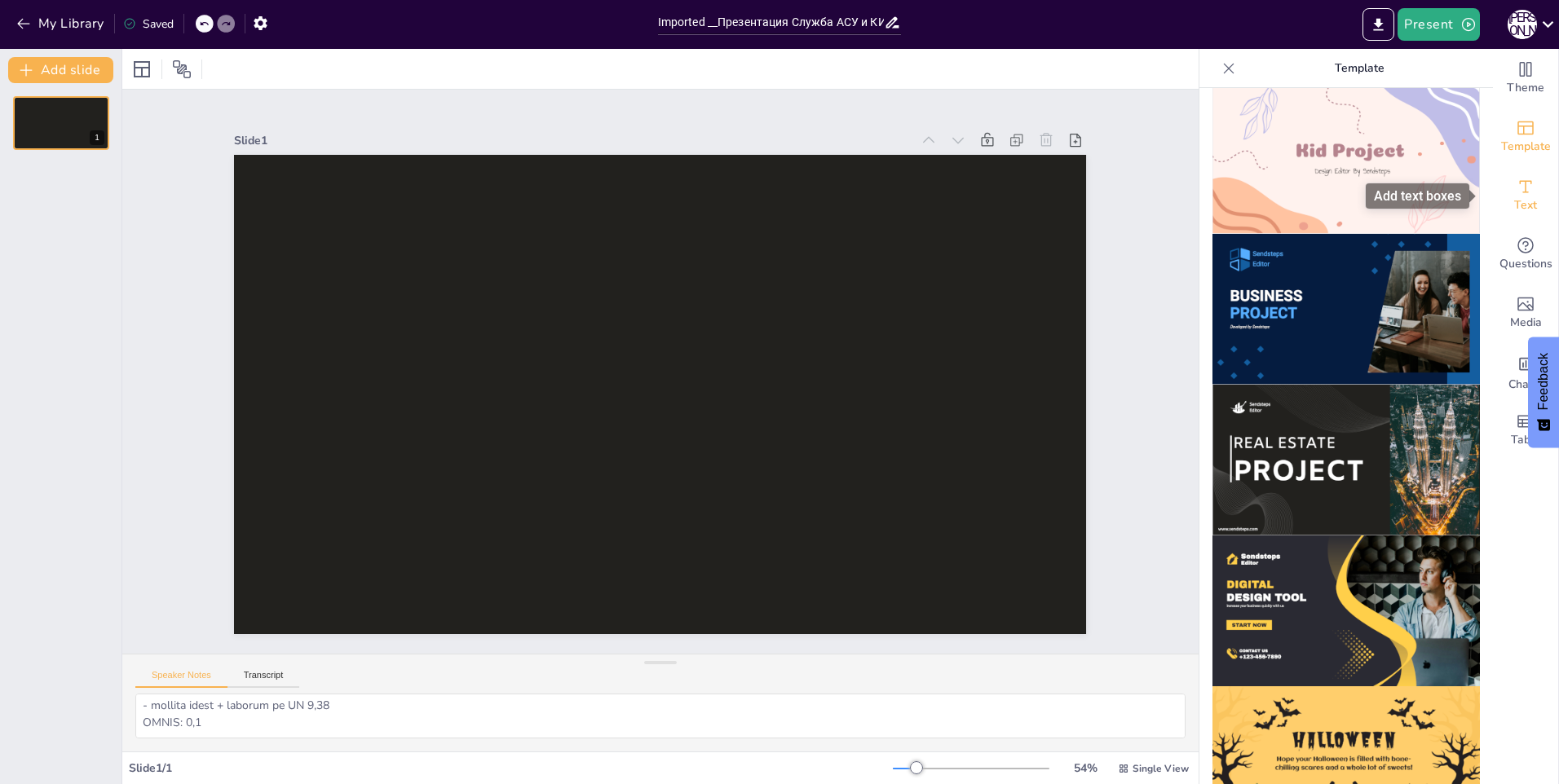
click at [1517, 197] on span "Text" at bounding box center [1525, 206] width 23 height 18
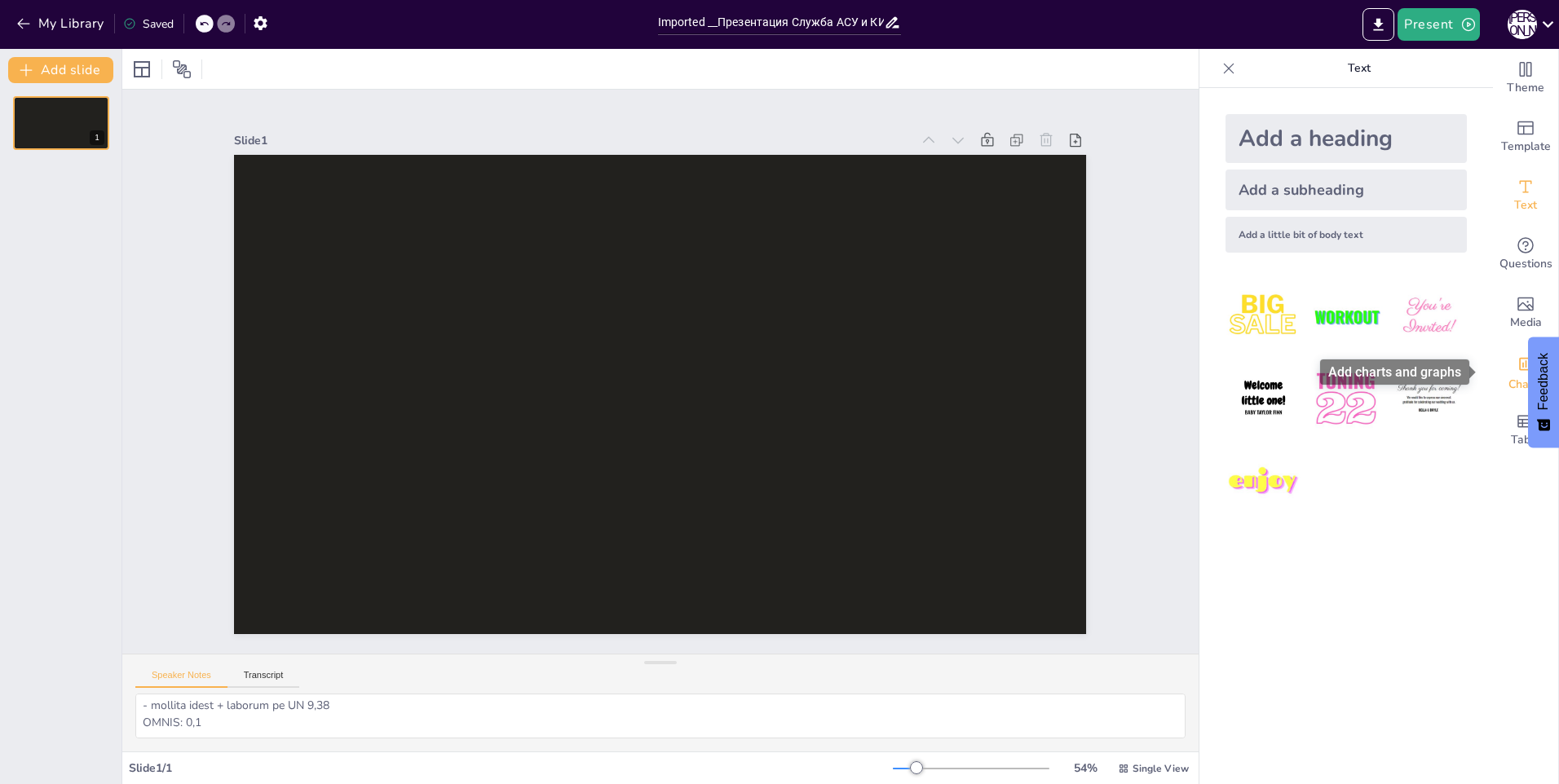
click at [1519, 368] on icon "Add charts and graphs" at bounding box center [1525, 365] width 14 height 13
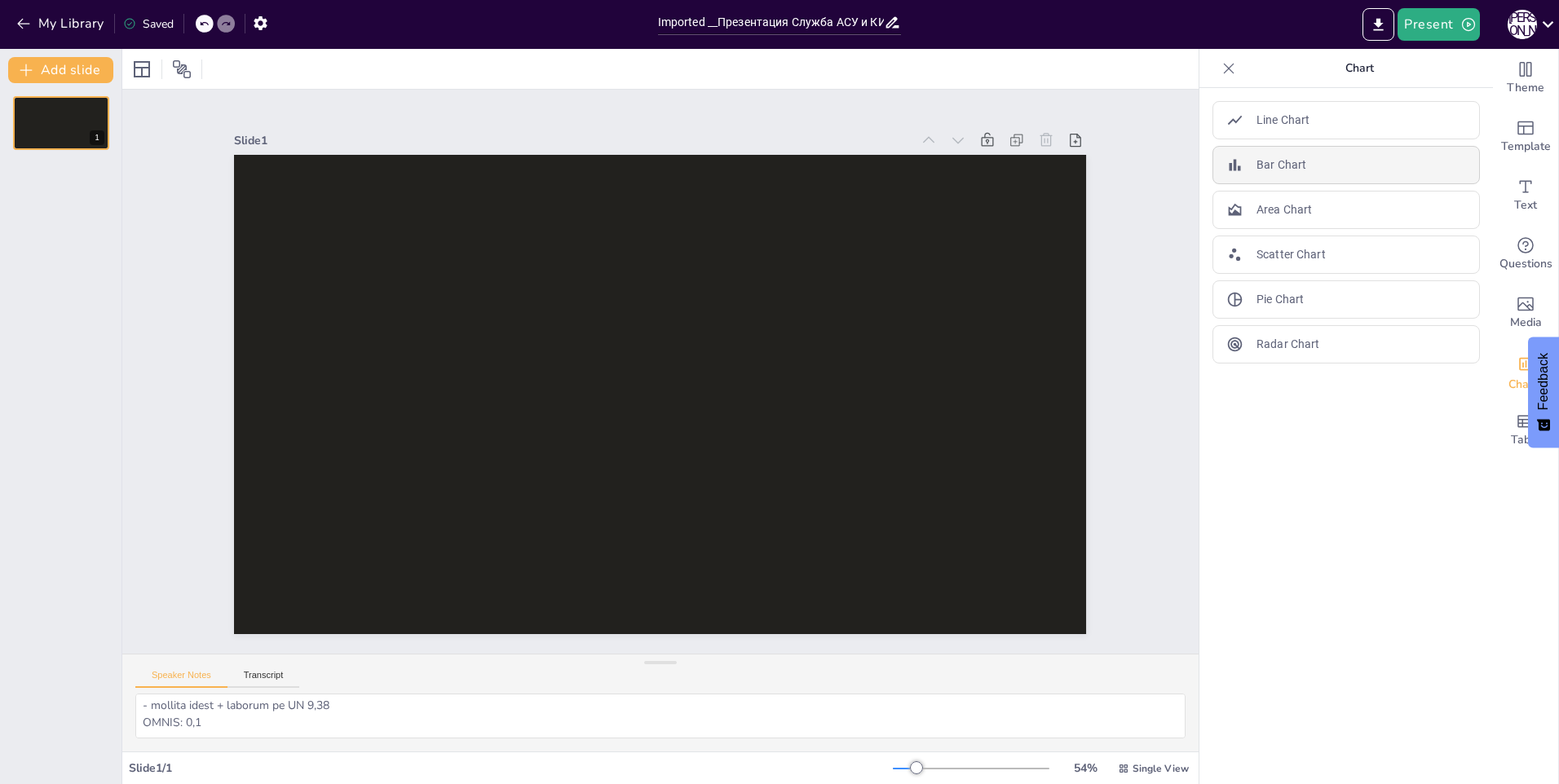
click at [1294, 170] on div "Bar Chart" at bounding box center [1346, 165] width 267 height 39
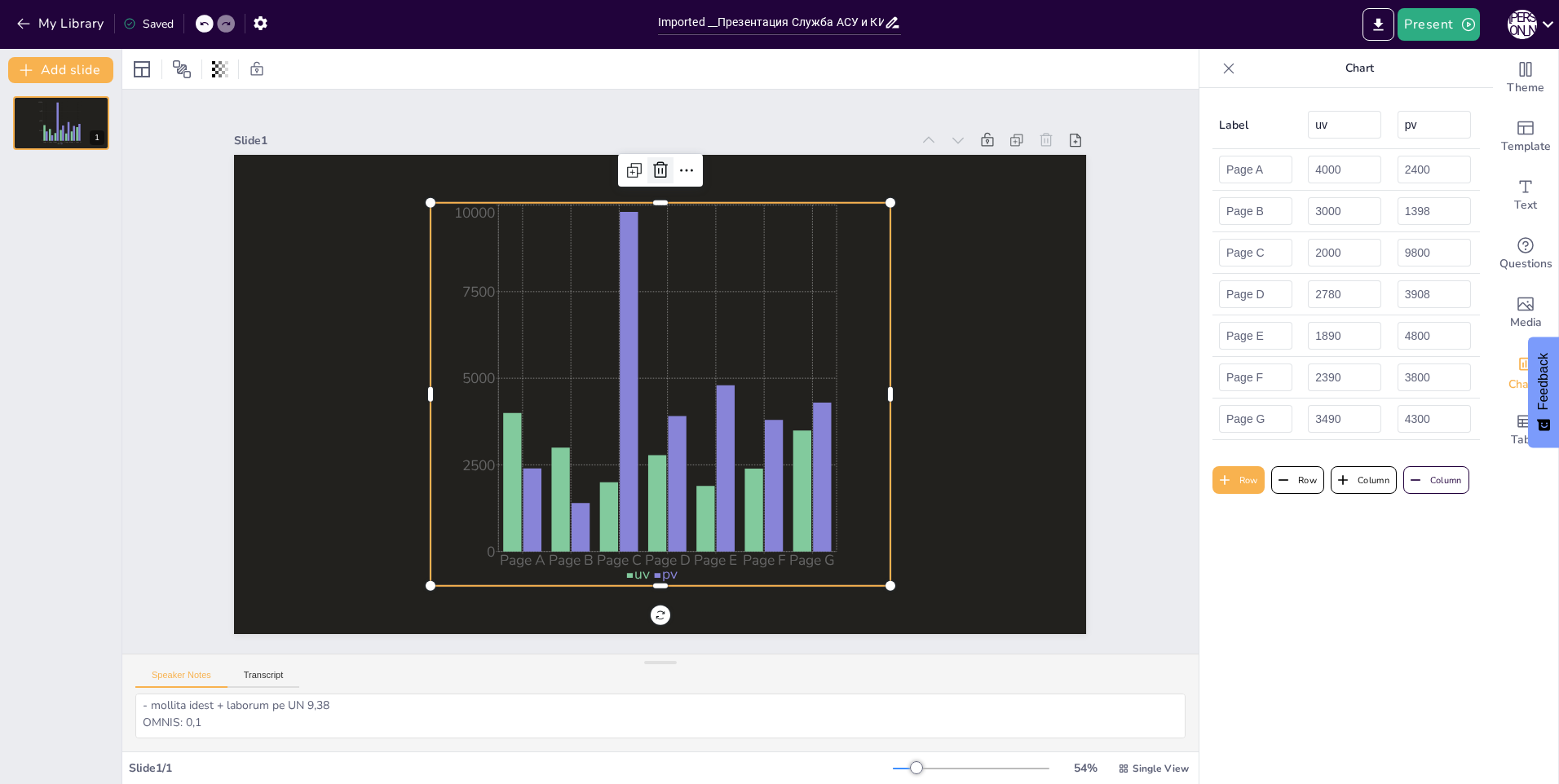
click at [650, 161] on icon at bounding box center [660, 170] width 20 height 20
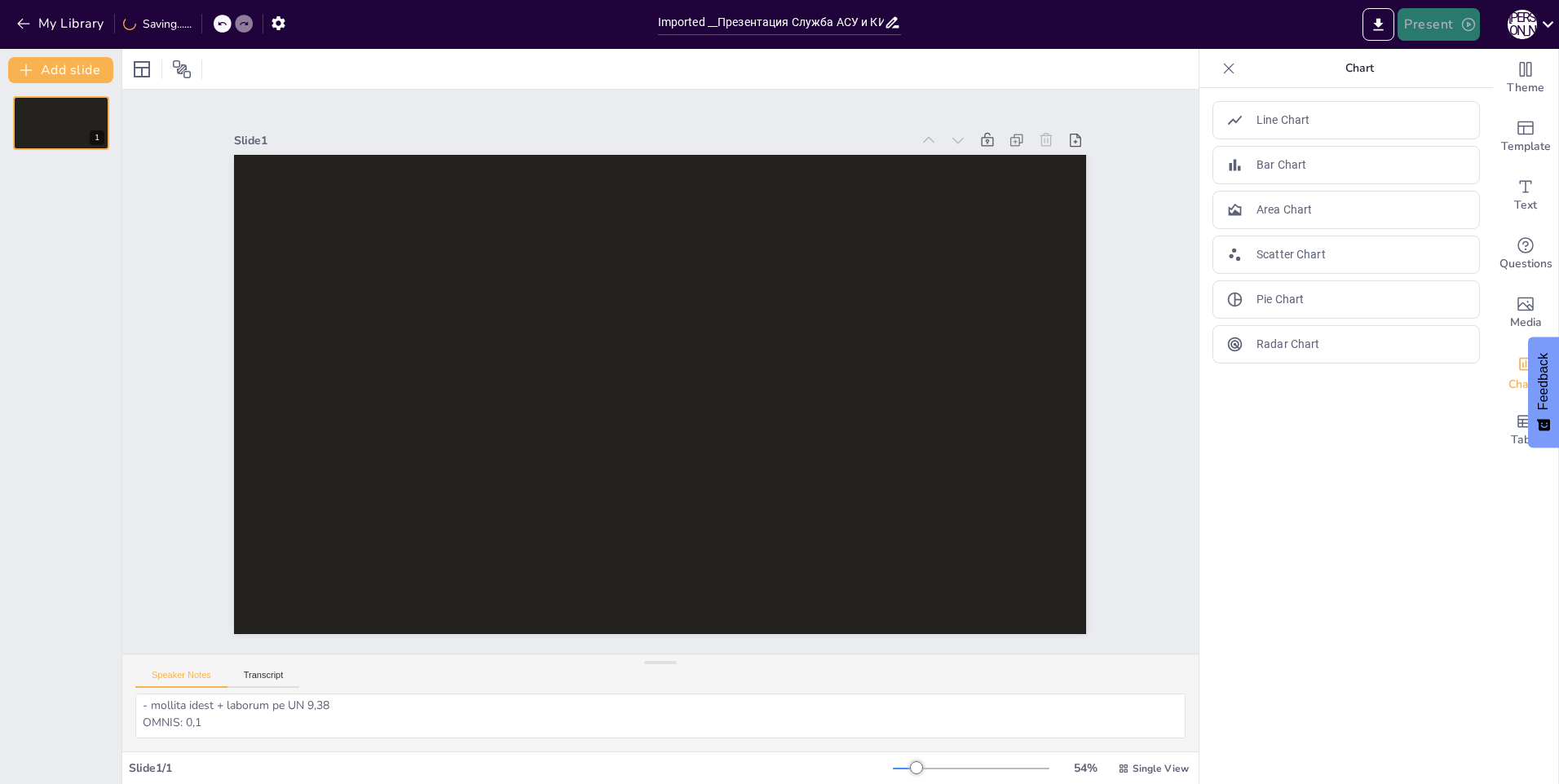
click at [1438, 23] on button "Present" at bounding box center [1439, 25] width 82 height 33
click at [1456, 65] on li "Preview presentation" at bounding box center [1464, 61] width 129 height 26
